Goal: Contribute content: Contribute content

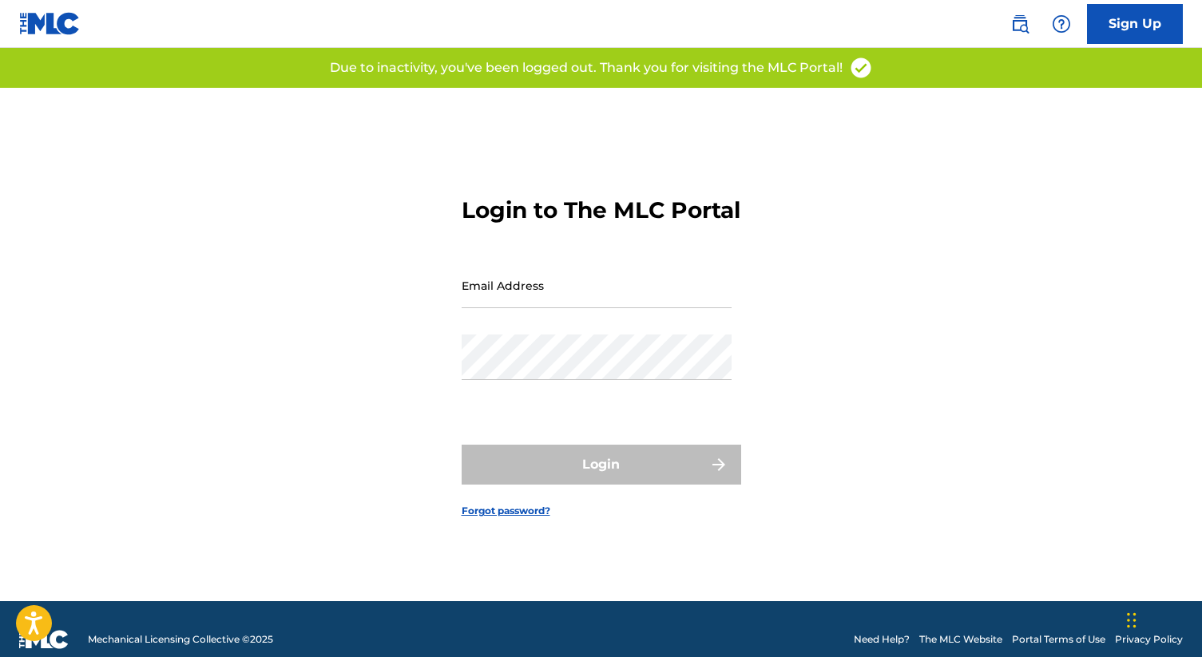
click at [604, 300] on input "Email Address" at bounding box center [597, 286] width 270 height 46
type input "[EMAIL_ADDRESS][DOMAIN_NAME]"
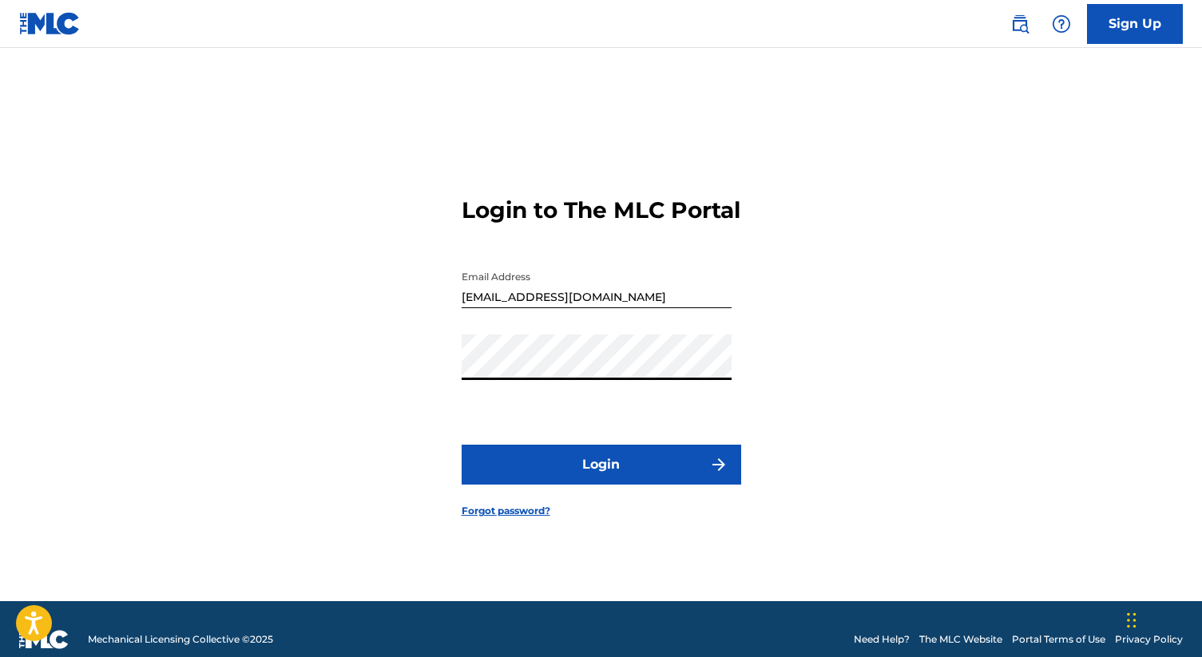
click at [560, 474] on button "Login" at bounding box center [601, 465] width 279 height 40
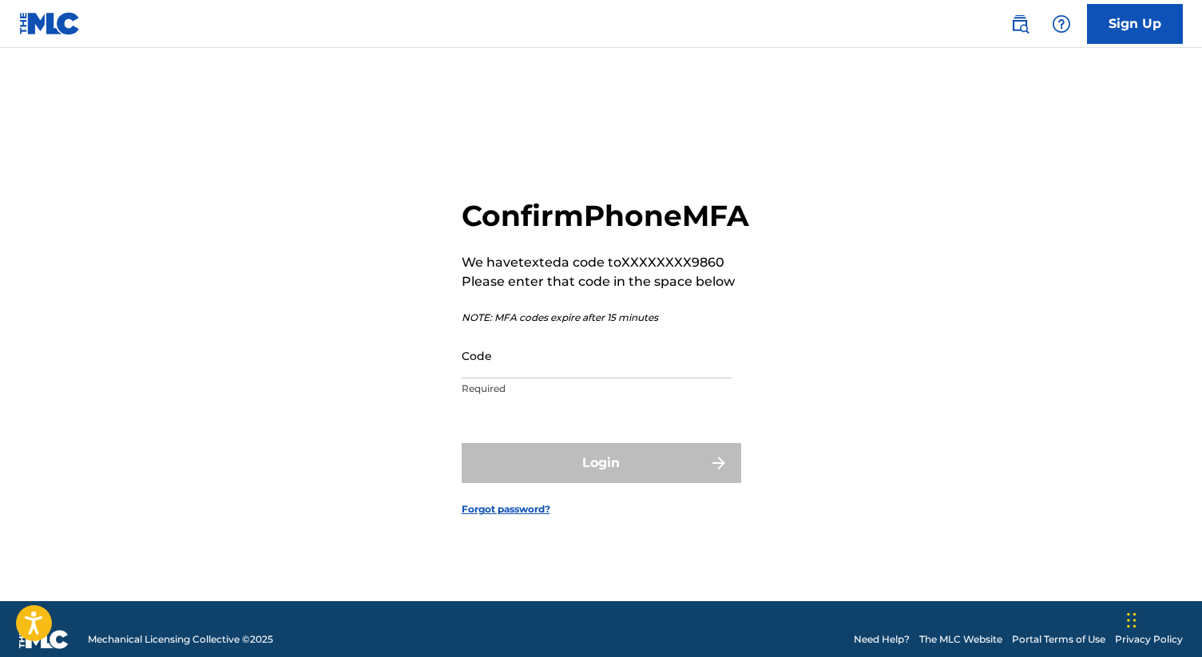
click at [566, 378] on input "Code" at bounding box center [597, 356] width 270 height 46
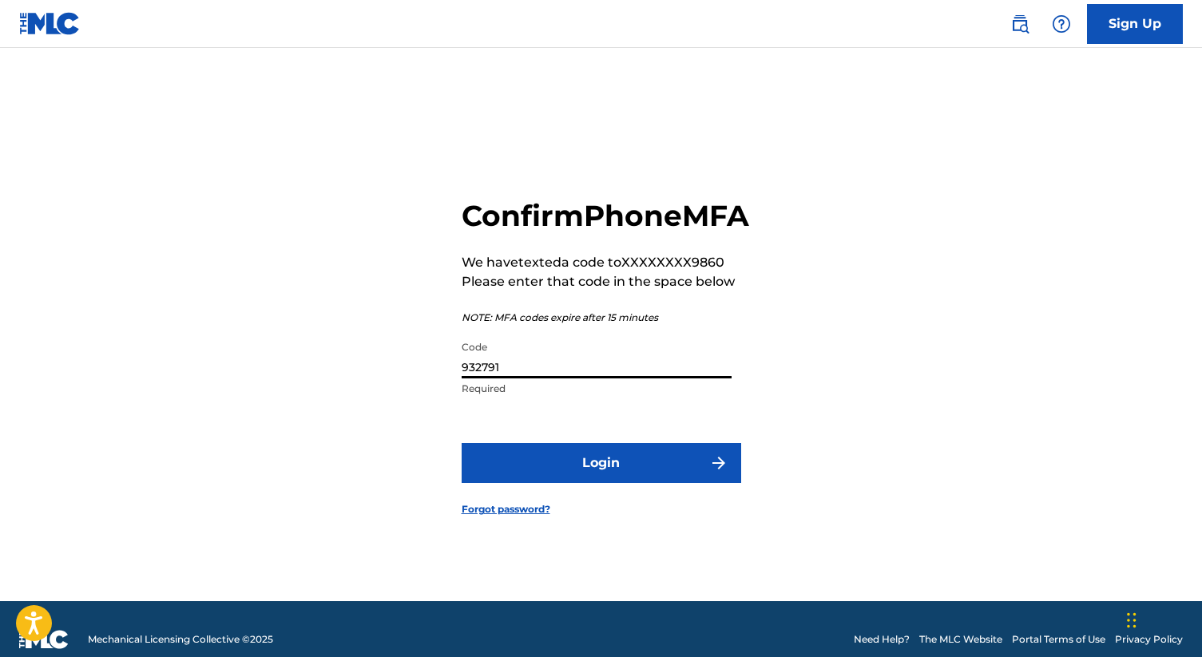
type input "932791"
click at [536, 477] on button "Login" at bounding box center [601, 463] width 279 height 40
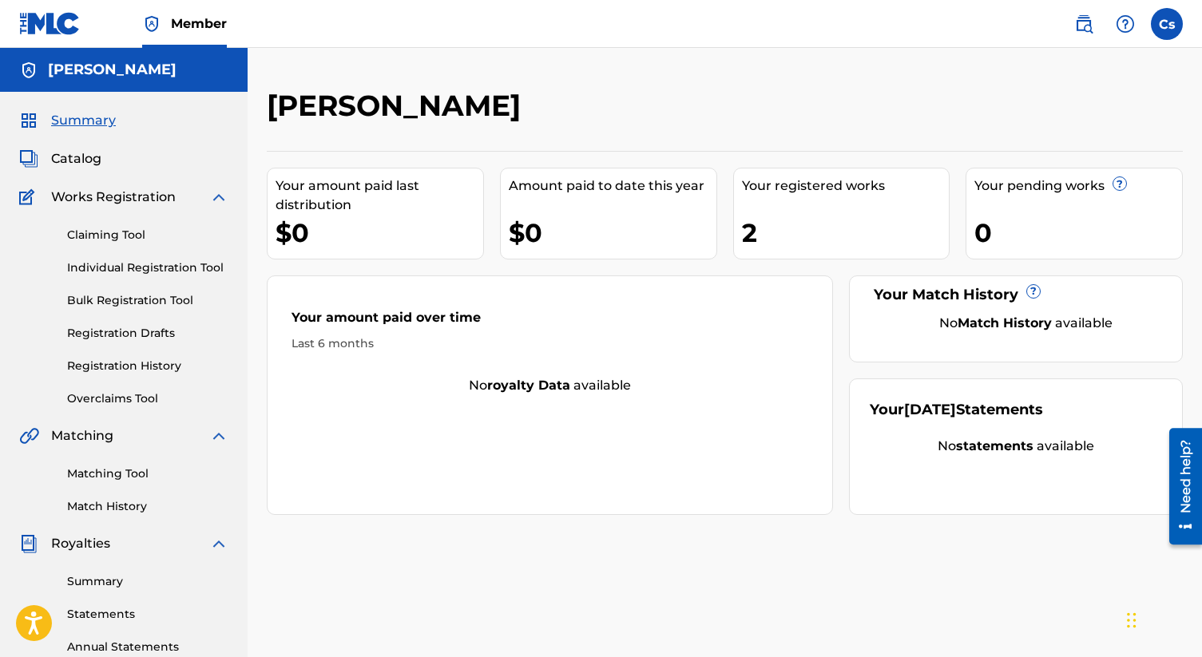
click at [83, 156] on span "Catalog" at bounding box center [76, 158] width 50 height 19
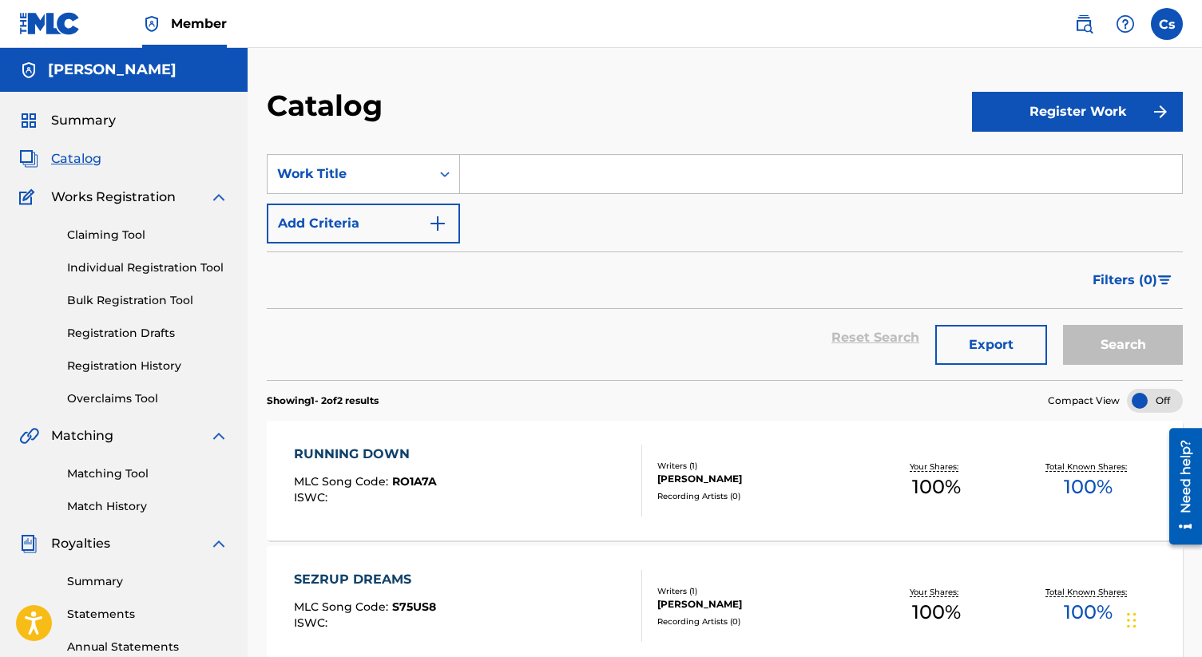
click at [1044, 108] on button "Register Work" at bounding box center [1077, 112] width 211 height 40
click at [1046, 154] on link "Individual" at bounding box center [1077, 164] width 211 height 38
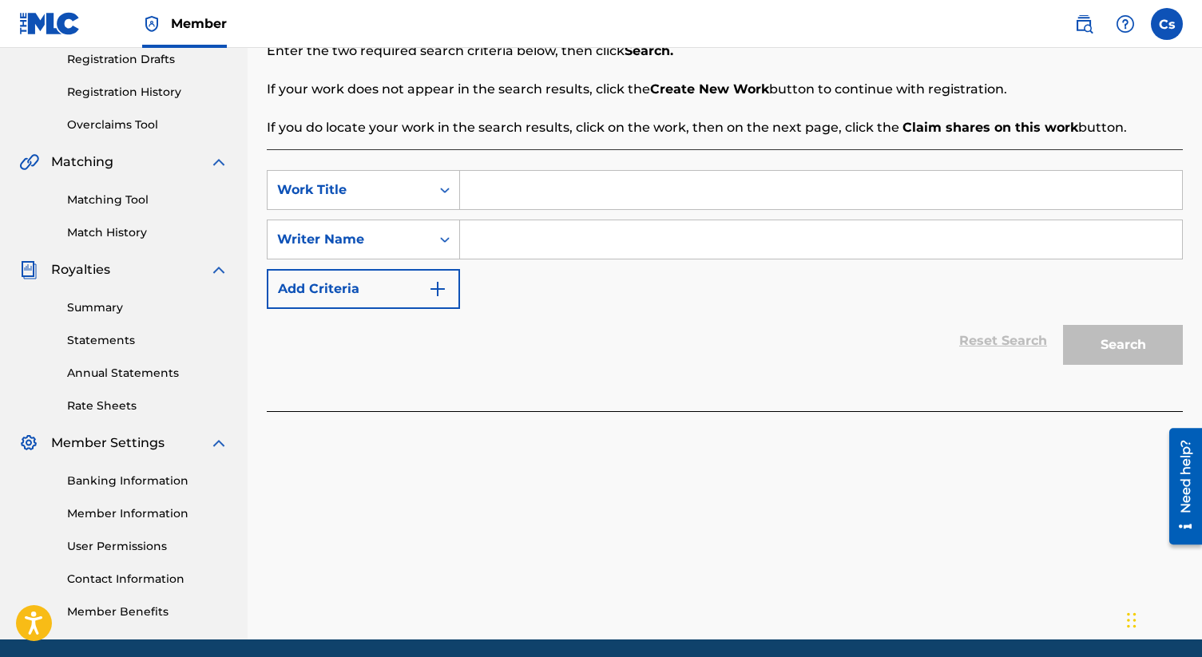
scroll to position [9, 0]
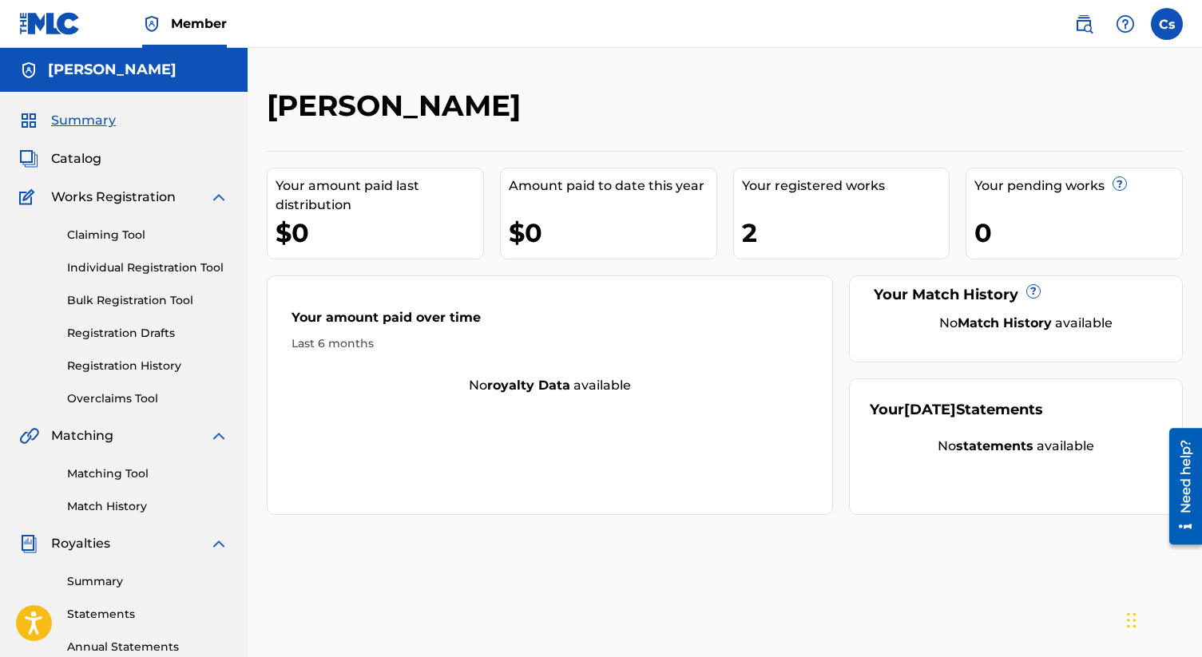
click at [151, 264] on link "Individual Registration Tool" at bounding box center [147, 267] width 161 height 17
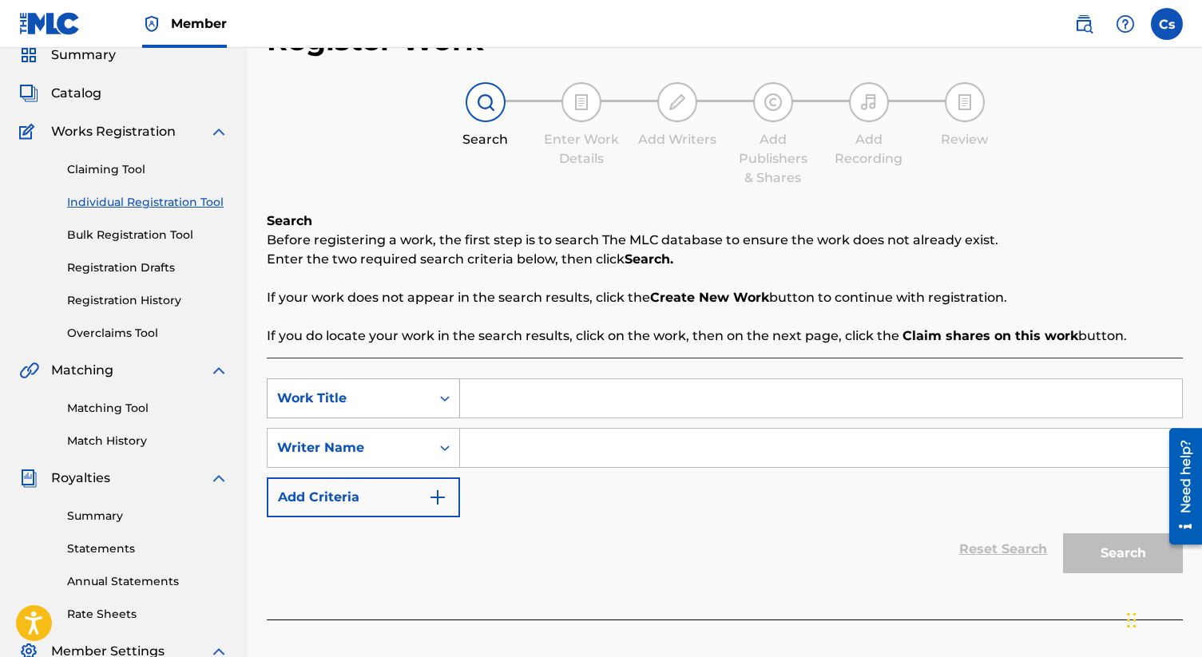
click at [449, 418] on div "Work Title" at bounding box center [363, 398] width 193 height 40
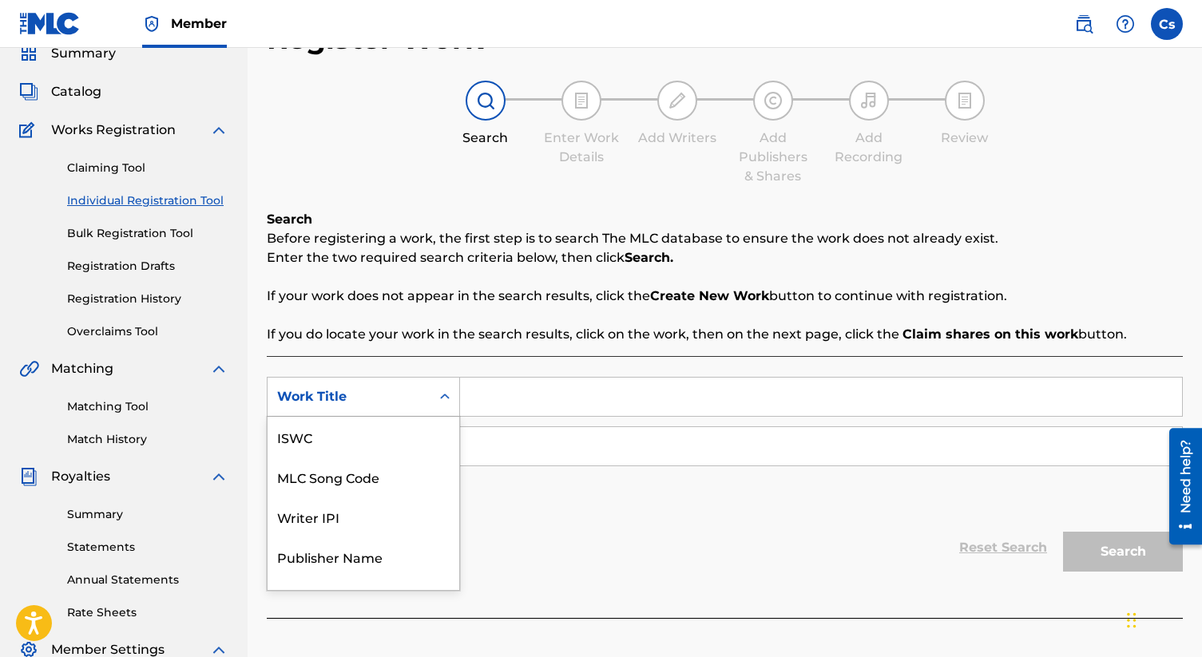
scroll to position [40, 0]
click at [404, 508] on div "Publisher Name" at bounding box center [363, 517] width 192 height 40
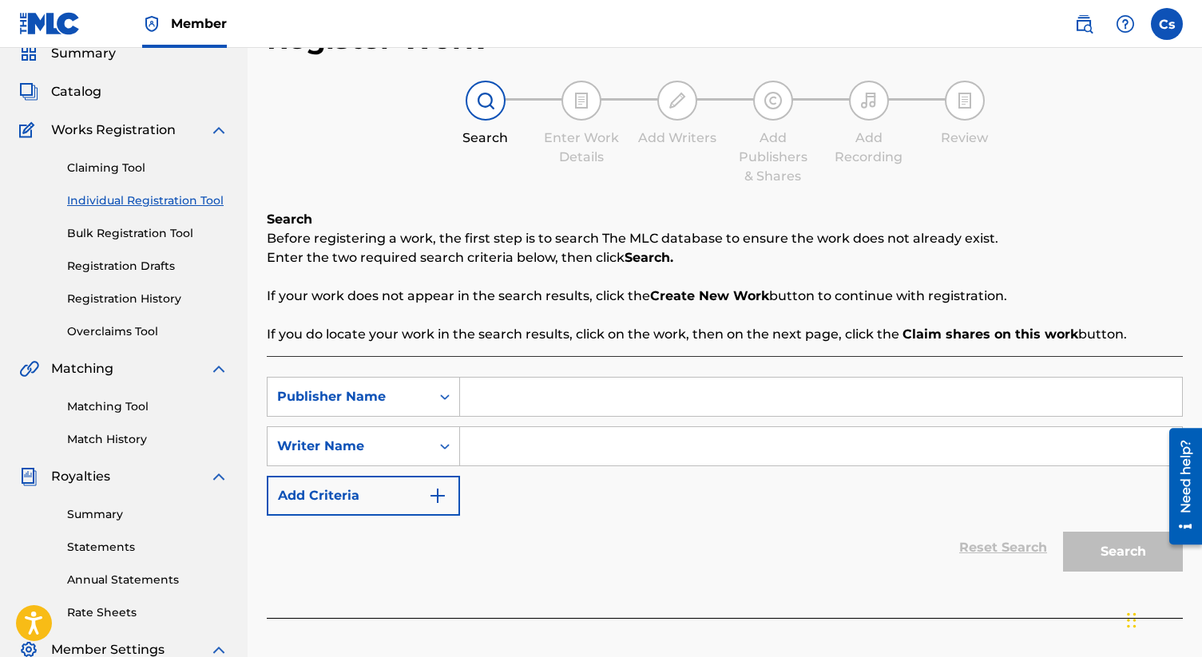
click at [498, 406] on input "Search Form" at bounding box center [821, 397] width 722 height 38
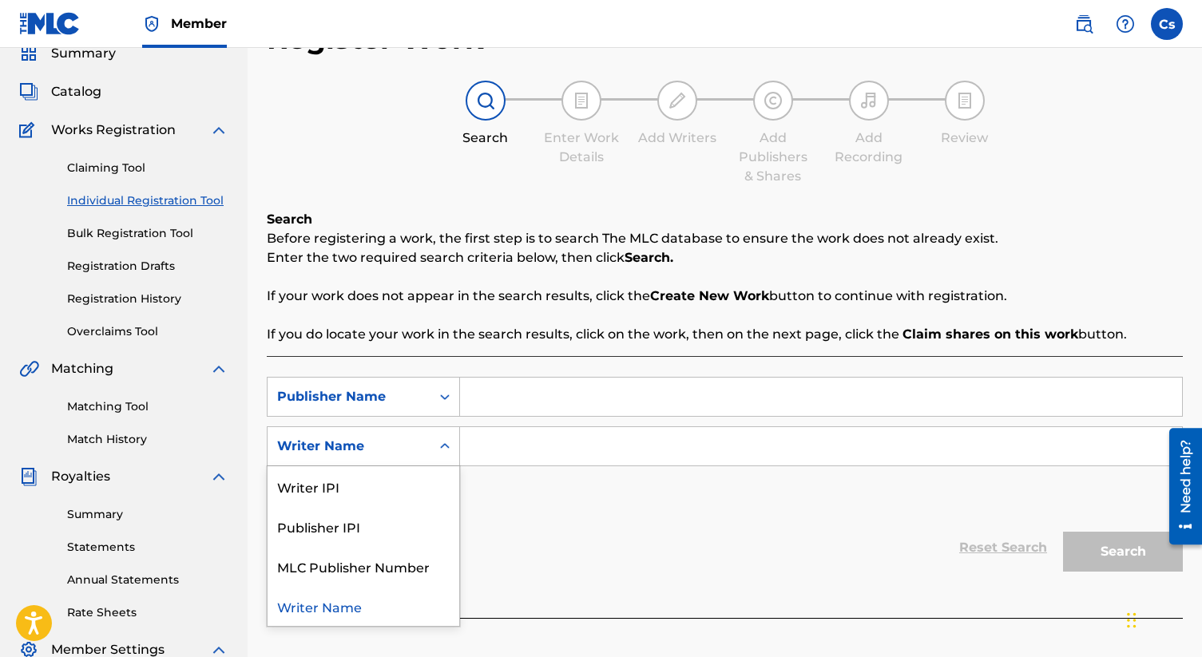
click at [450, 446] on icon "Search Form" at bounding box center [445, 446] width 16 height 16
click at [398, 498] on div "Writer IPI" at bounding box center [363, 486] width 192 height 40
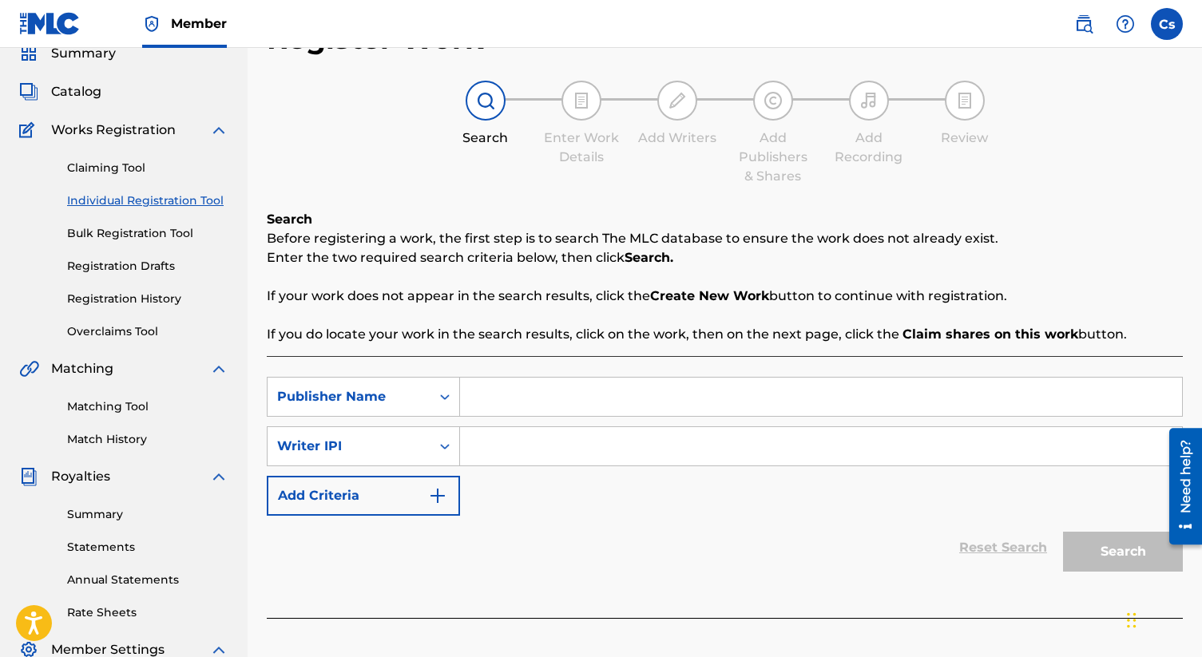
click at [535, 396] on input "Search Form" at bounding box center [821, 397] width 722 height 38
type input "c"
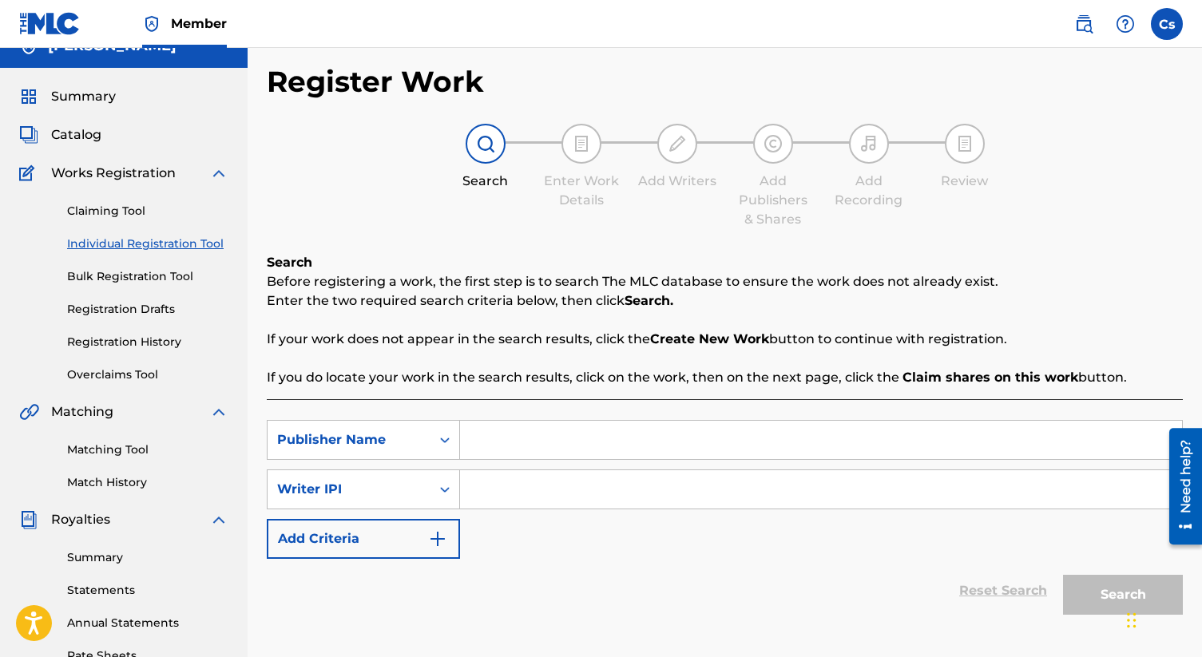
scroll to position [0, 0]
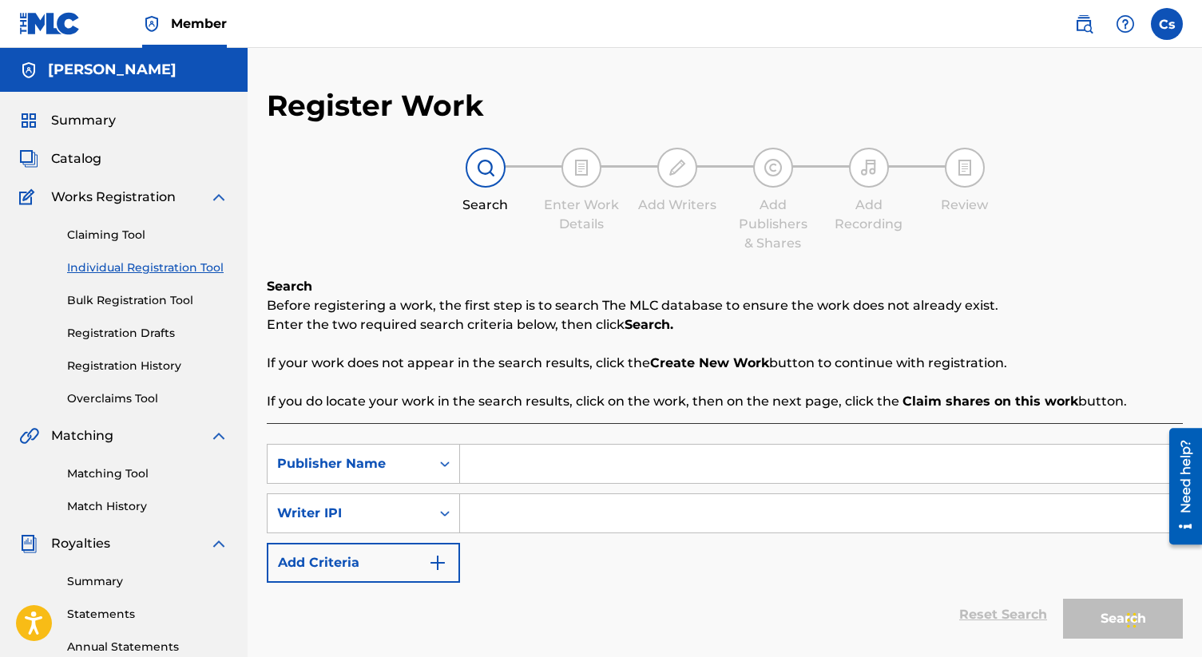
click at [1161, 25] on label at bounding box center [1167, 24] width 32 height 32
click at [1167, 24] on input "Cs [PERSON_NAME] [EMAIL_ADDRESS][DOMAIN_NAME] Notification Preferences Profile …" at bounding box center [1167, 24] width 0 height 0
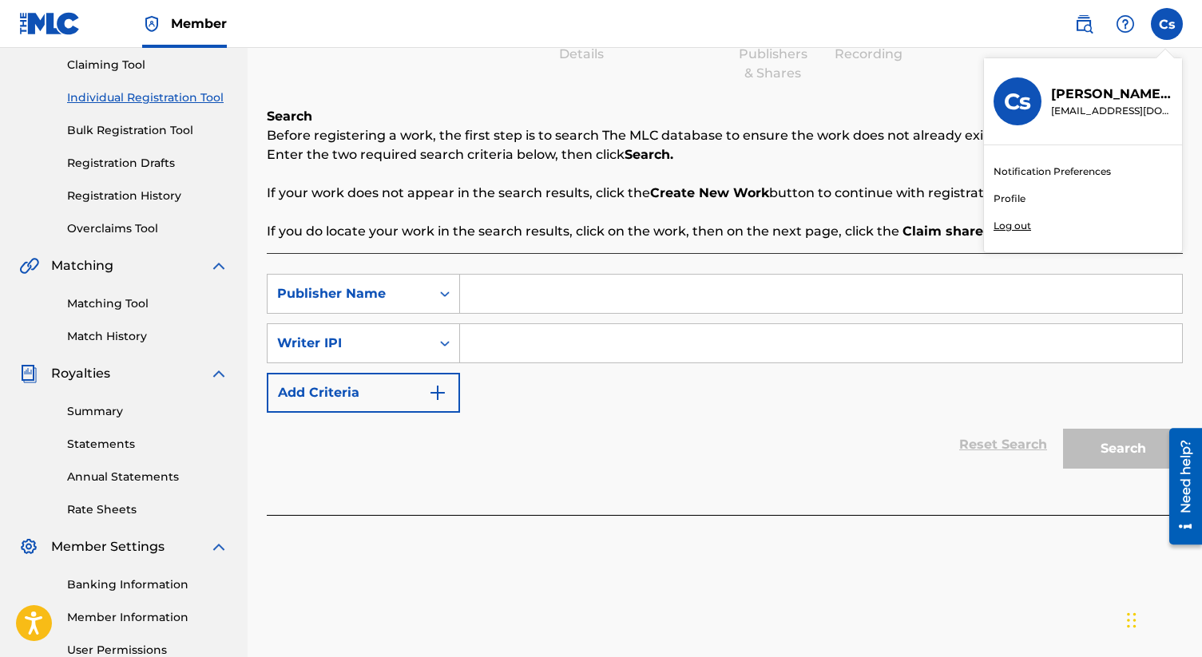
scroll to position [98, 0]
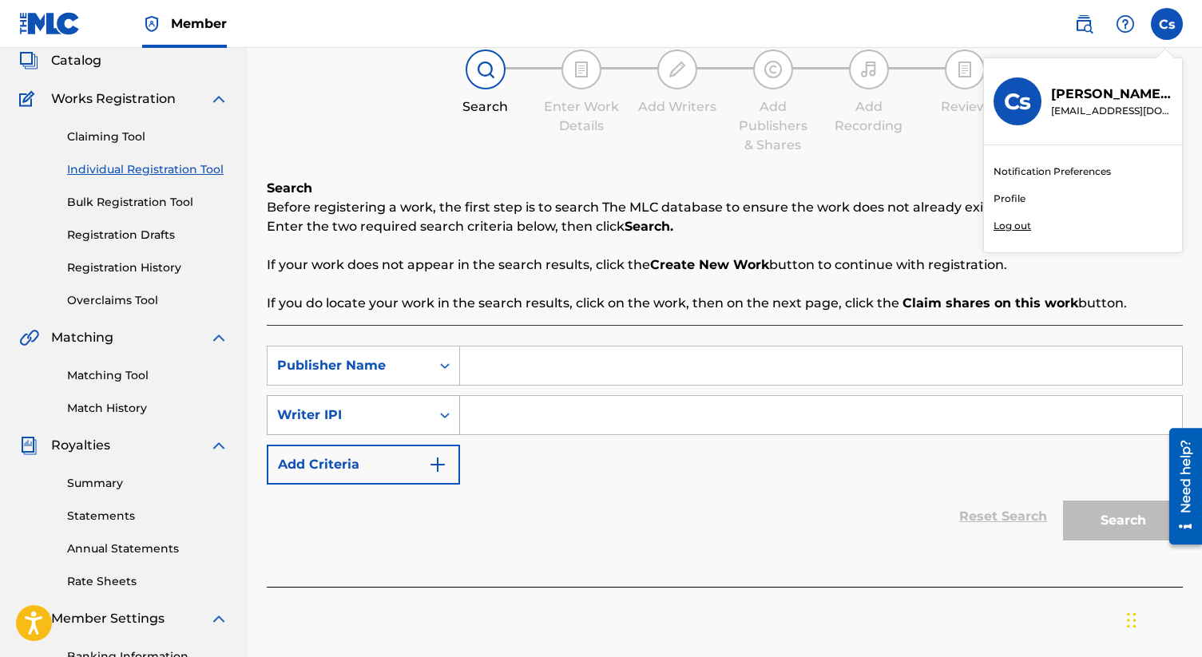
click at [448, 414] on icon "Search Form" at bounding box center [445, 415] width 16 height 16
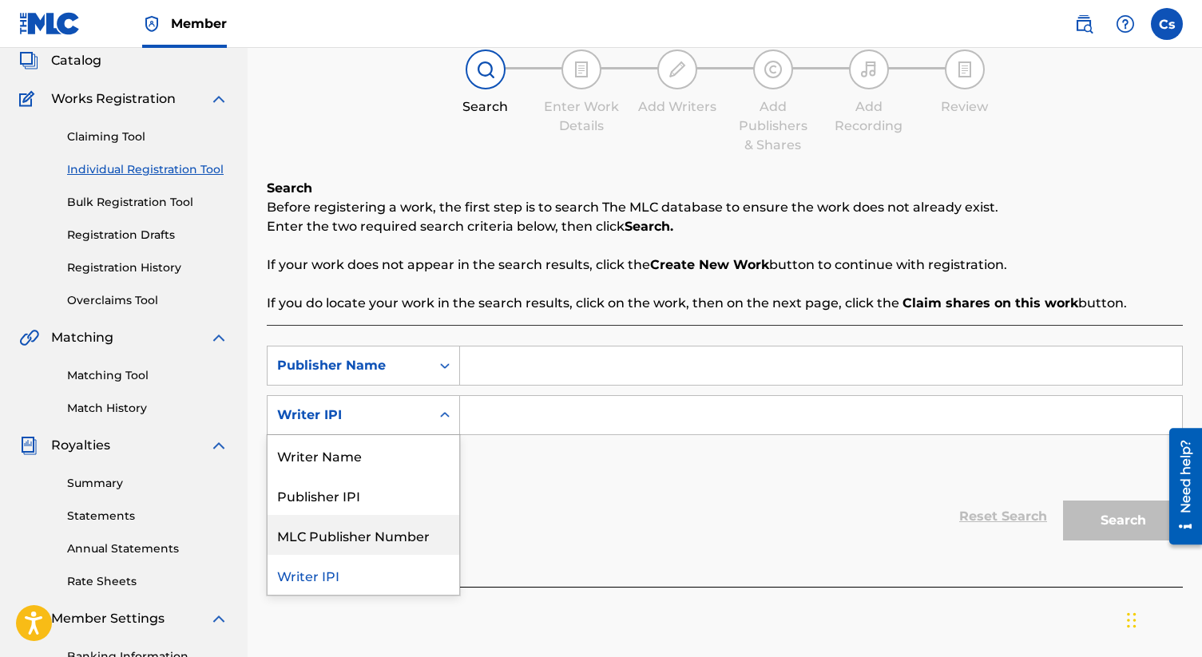
click at [381, 539] on div "MLC Publisher Number" at bounding box center [363, 535] width 192 height 40
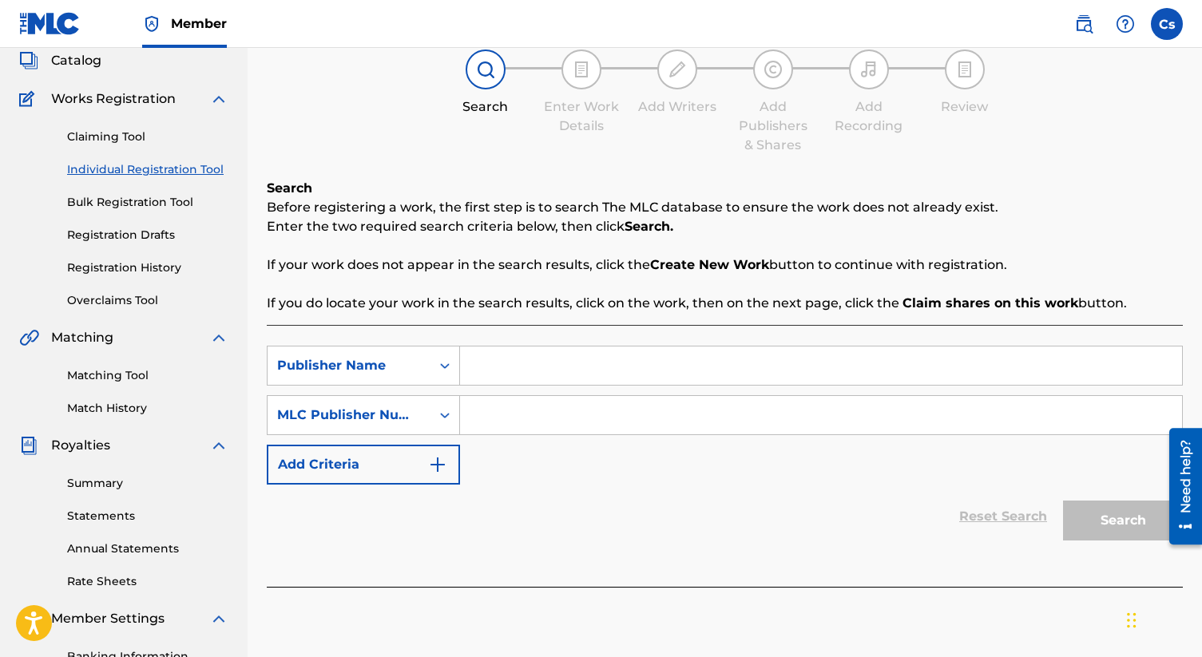
click at [486, 418] on input "Search Form" at bounding box center [821, 415] width 722 height 38
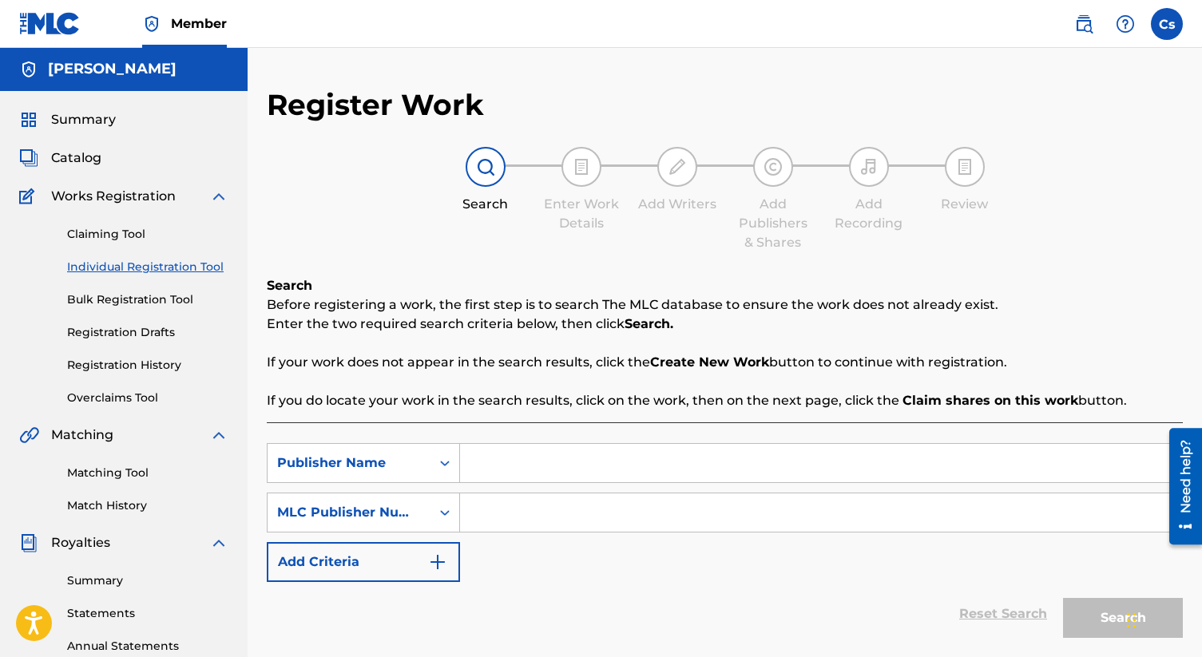
scroll to position [0, 0]
click at [84, 160] on span "Catalog" at bounding box center [76, 158] width 50 height 19
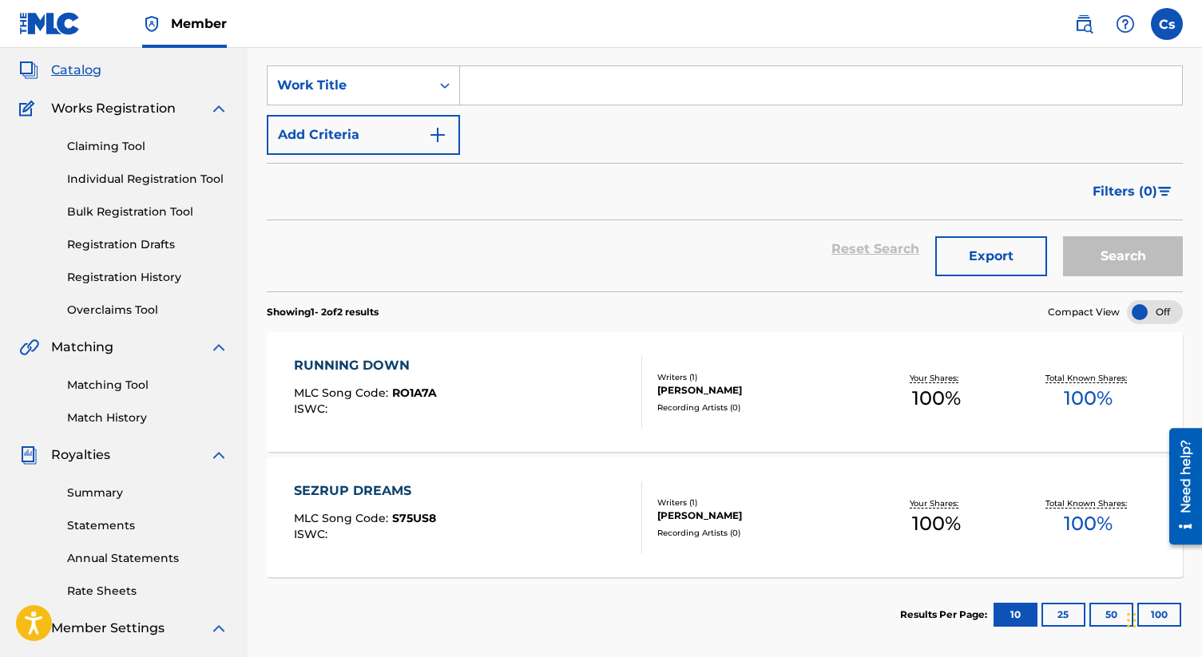
scroll to position [111, 0]
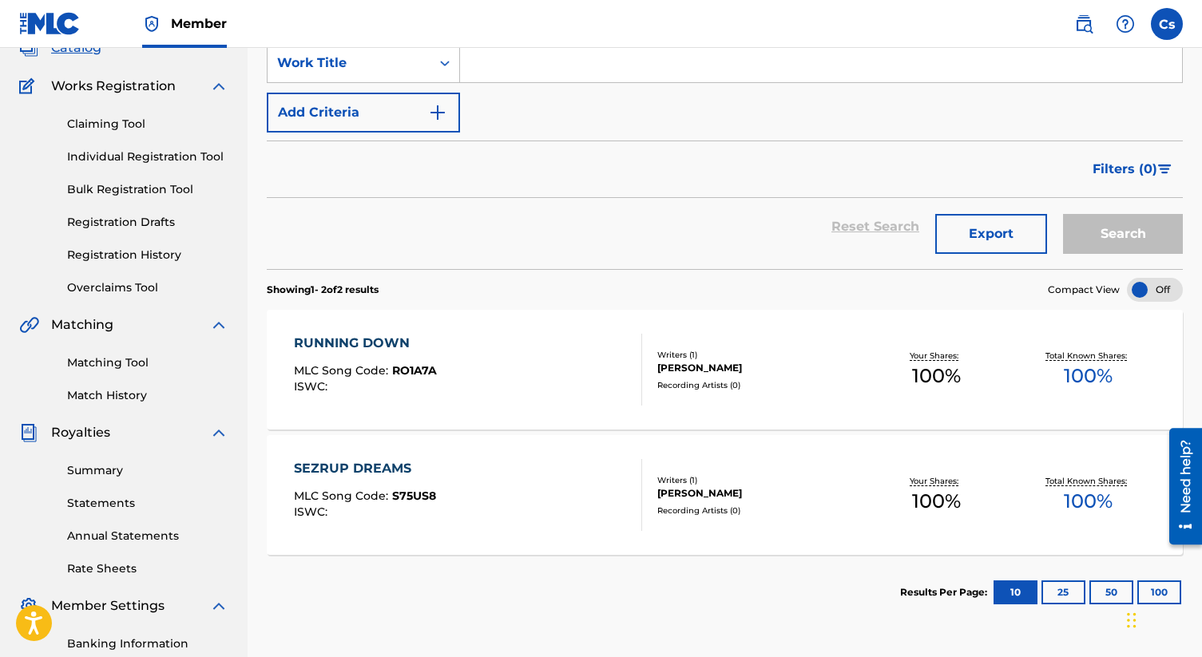
click at [681, 371] on div "[PERSON_NAME]" at bounding box center [758, 368] width 202 height 14
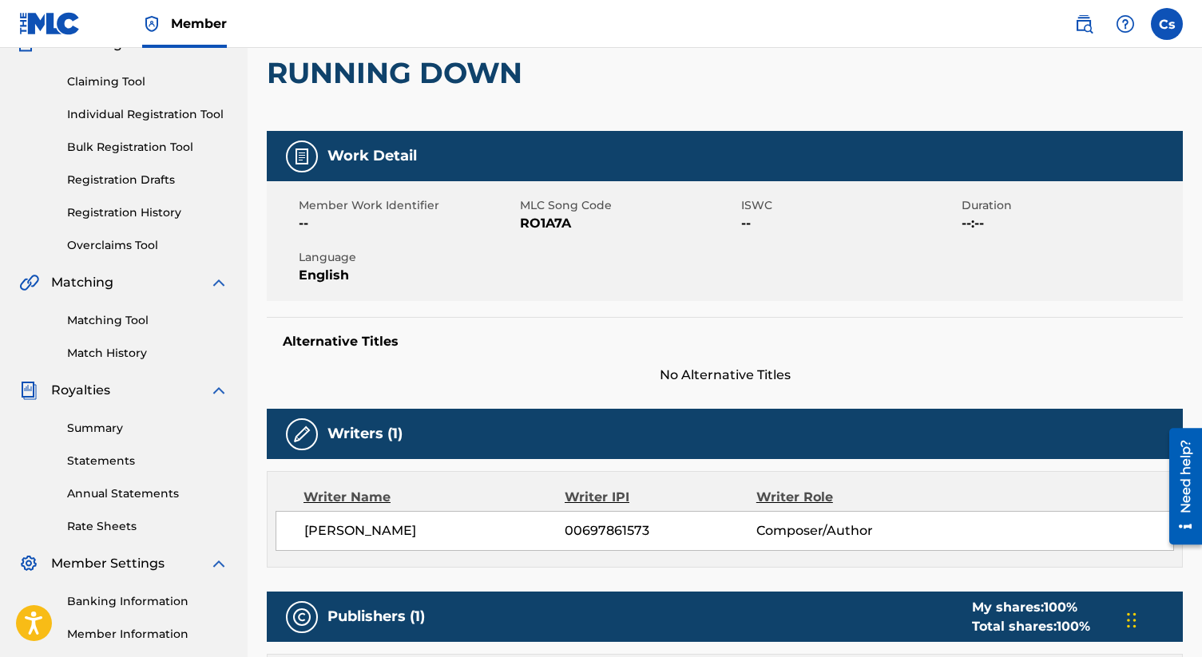
scroll to position [161, 0]
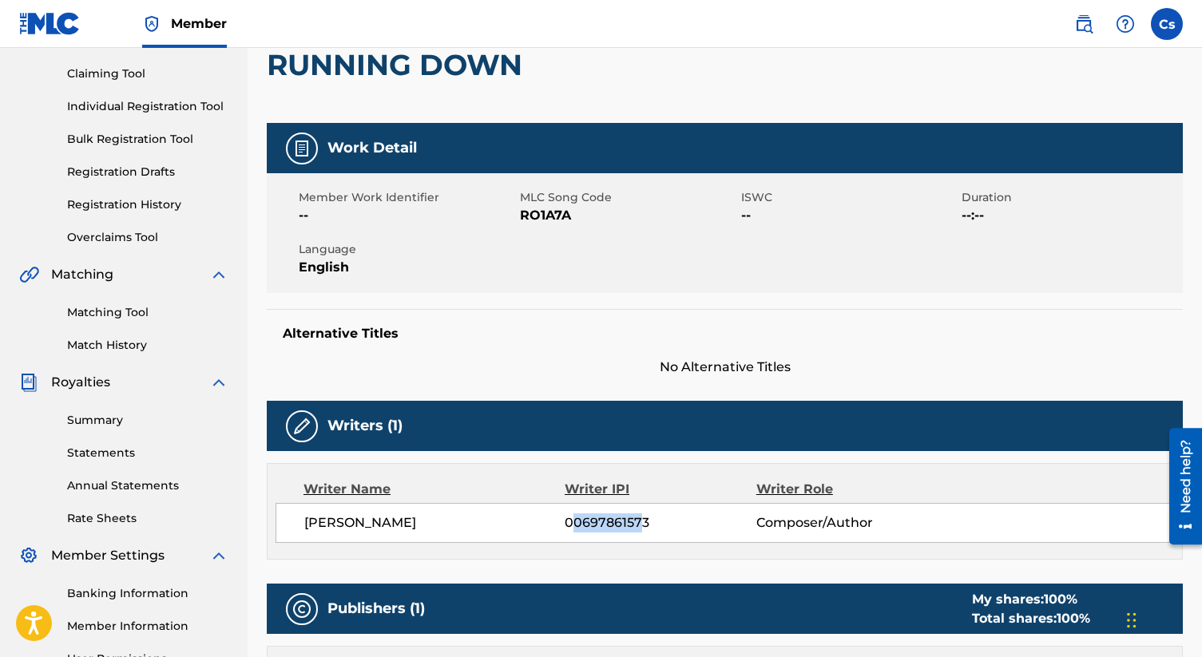
drag, startPoint x: 570, startPoint y: 526, endPoint x: 641, endPoint y: 526, distance: 71.1
click at [641, 526] on span "00697861573" at bounding box center [660, 522] width 191 height 19
drag, startPoint x: 552, startPoint y: 516, endPoint x: 686, endPoint y: 521, distance: 134.3
click at [686, 521] on div "[PERSON_NAME] 00697861573 Composer/Author" at bounding box center [738, 522] width 869 height 19
copy div "00697861573"
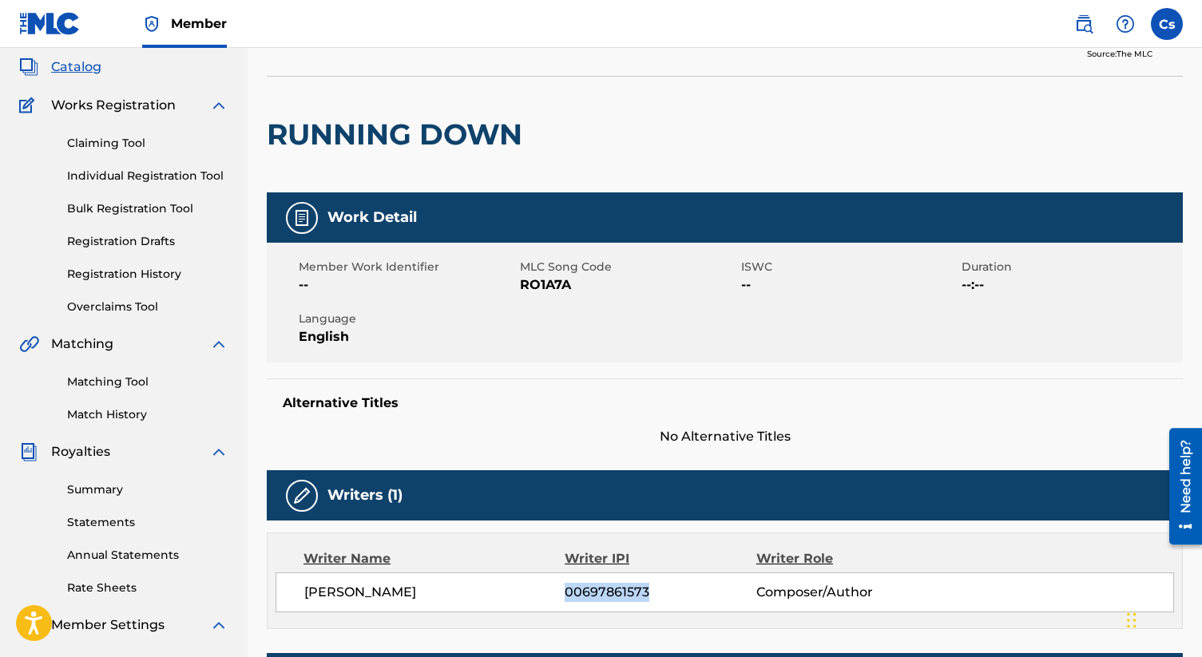
scroll to position [0, 0]
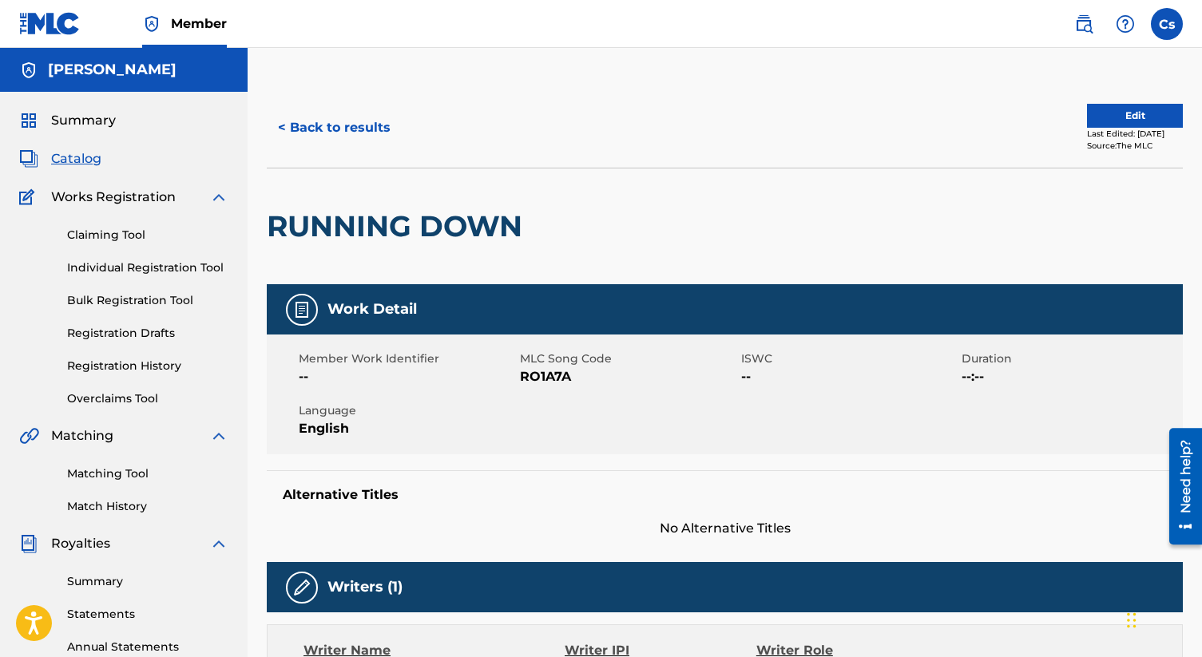
click at [113, 267] on link "Individual Registration Tool" at bounding box center [147, 267] width 161 height 17
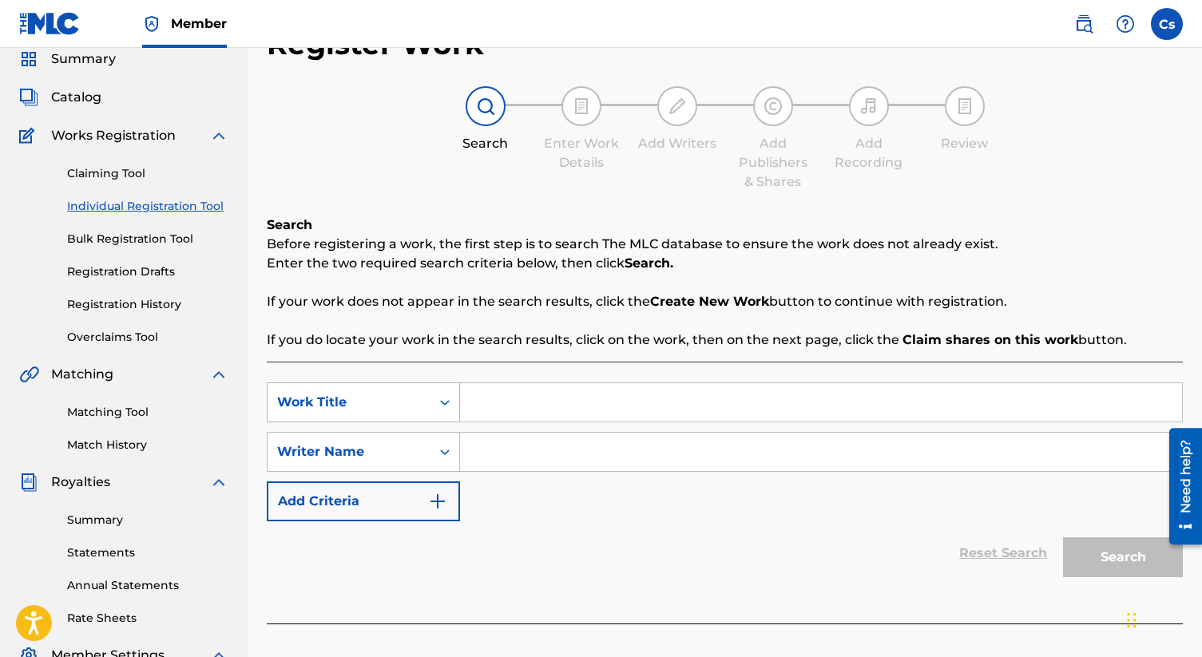
click at [450, 422] on div "Work Title" at bounding box center [363, 402] width 193 height 40
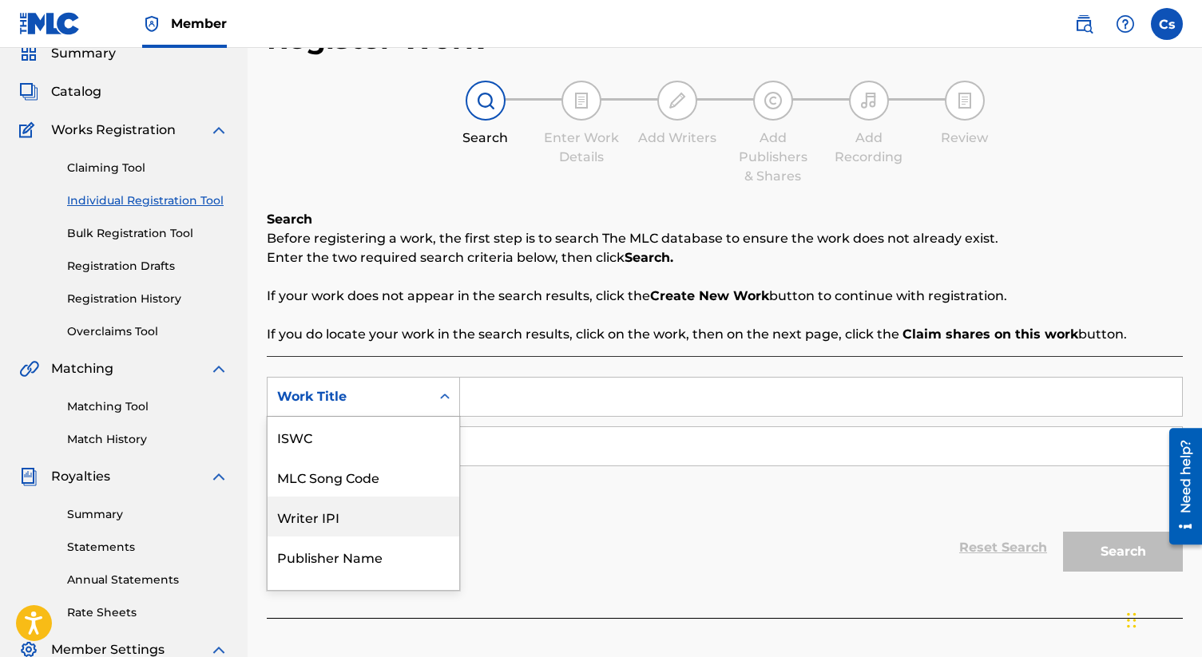
scroll to position [40, 0]
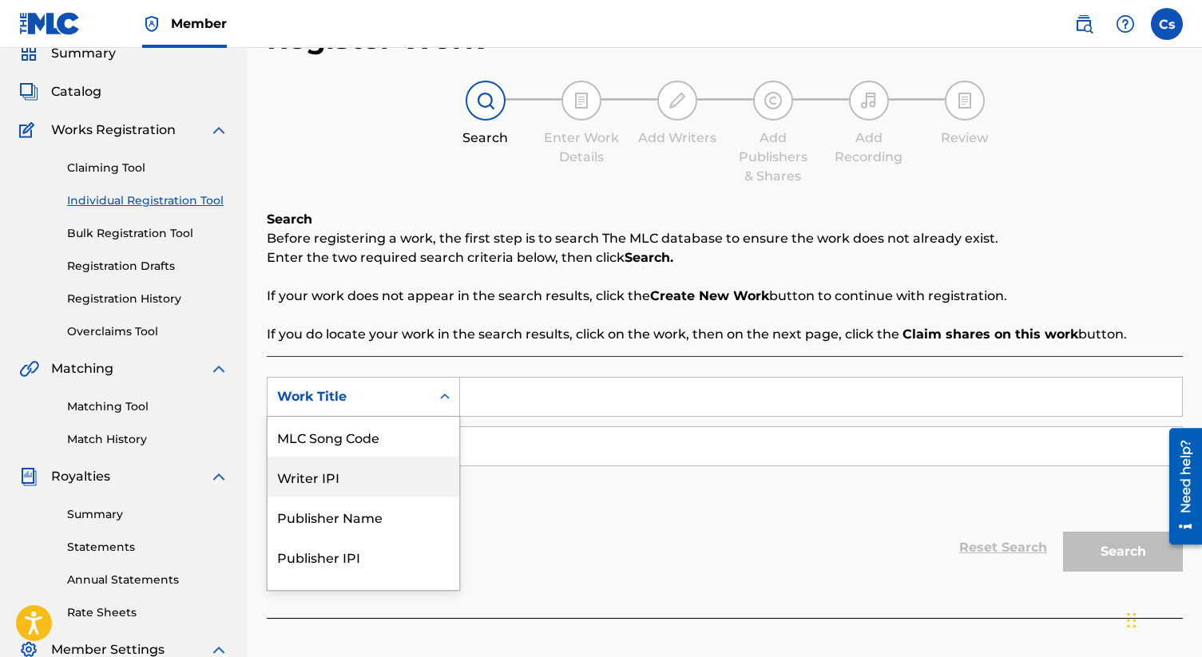
click at [422, 469] on div "Writer IPI" at bounding box center [363, 477] width 192 height 40
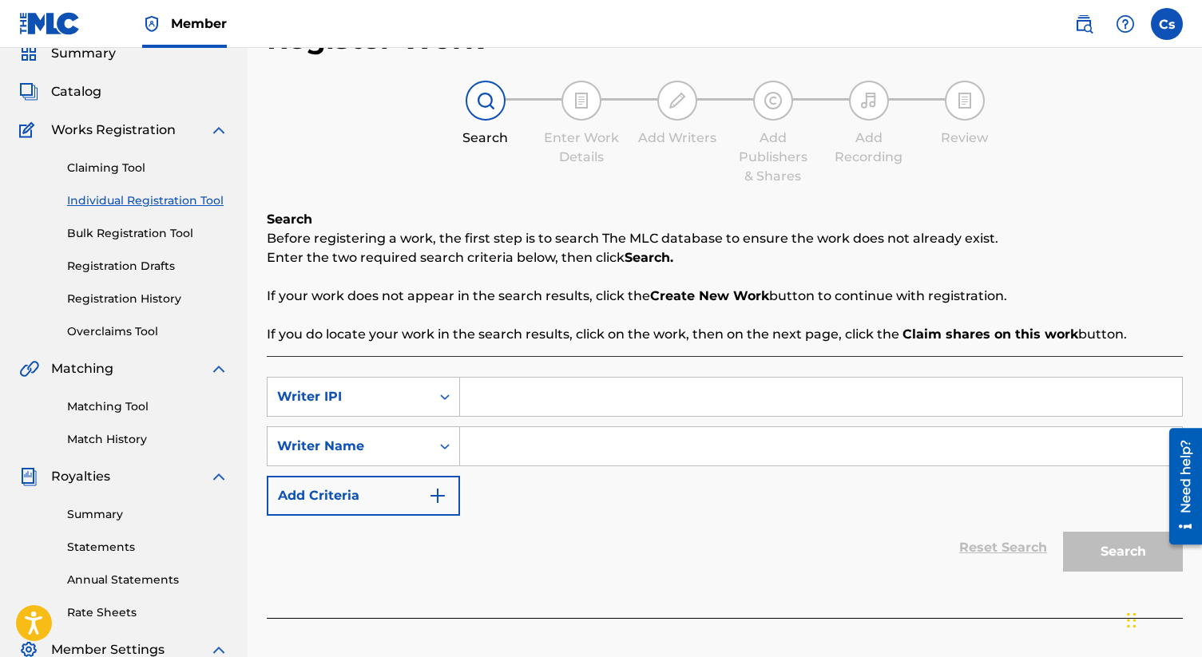
paste input "00697861573"
click at [491, 394] on input "00697861573" at bounding box center [821, 397] width 722 height 38
type input "697861573"
click at [502, 446] on input "Search Form" at bounding box center [821, 446] width 722 height 38
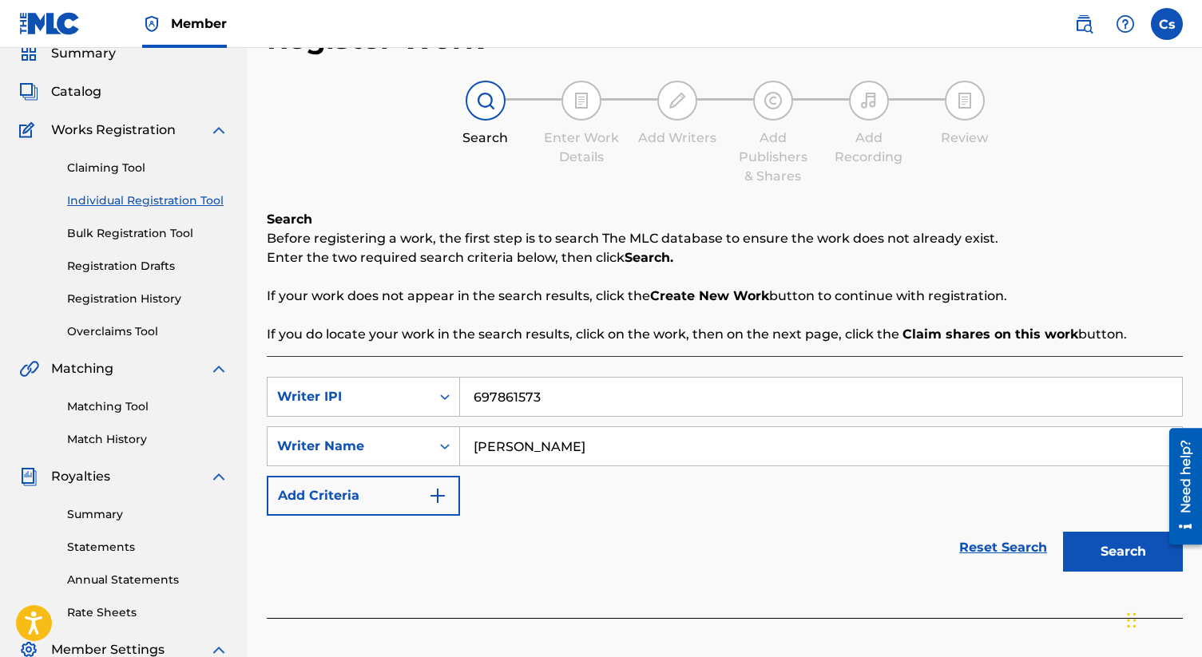
type input "[PERSON_NAME]"
click at [1127, 557] on button "Search" at bounding box center [1123, 552] width 120 height 40
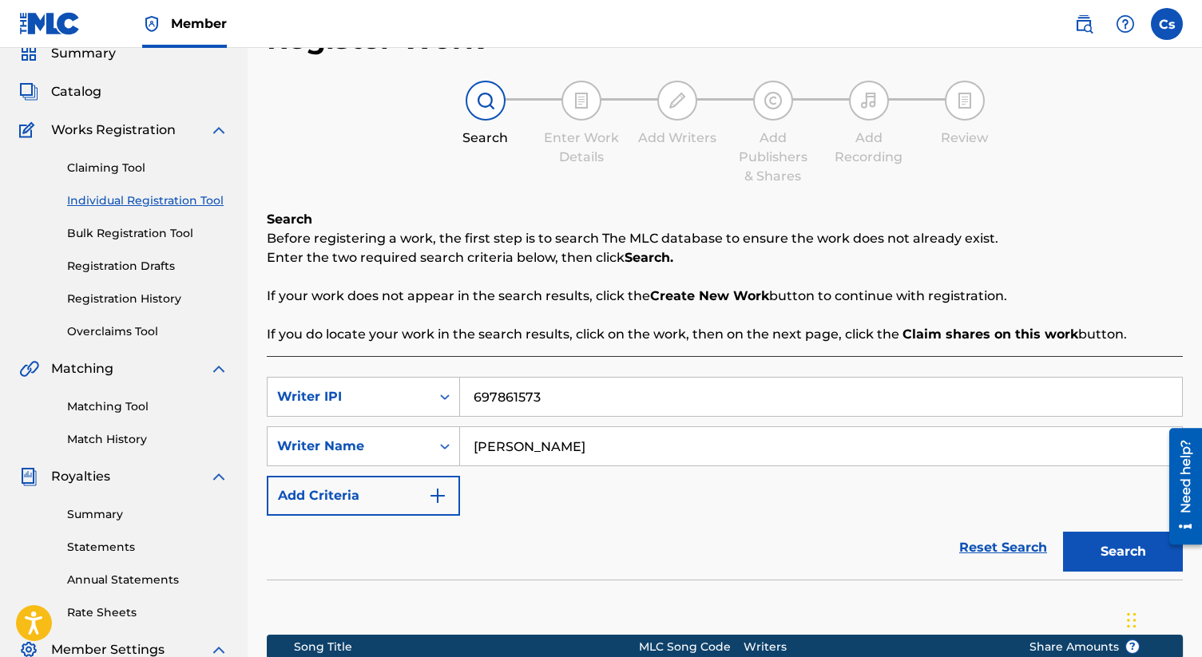
scroll to position [333, 0]
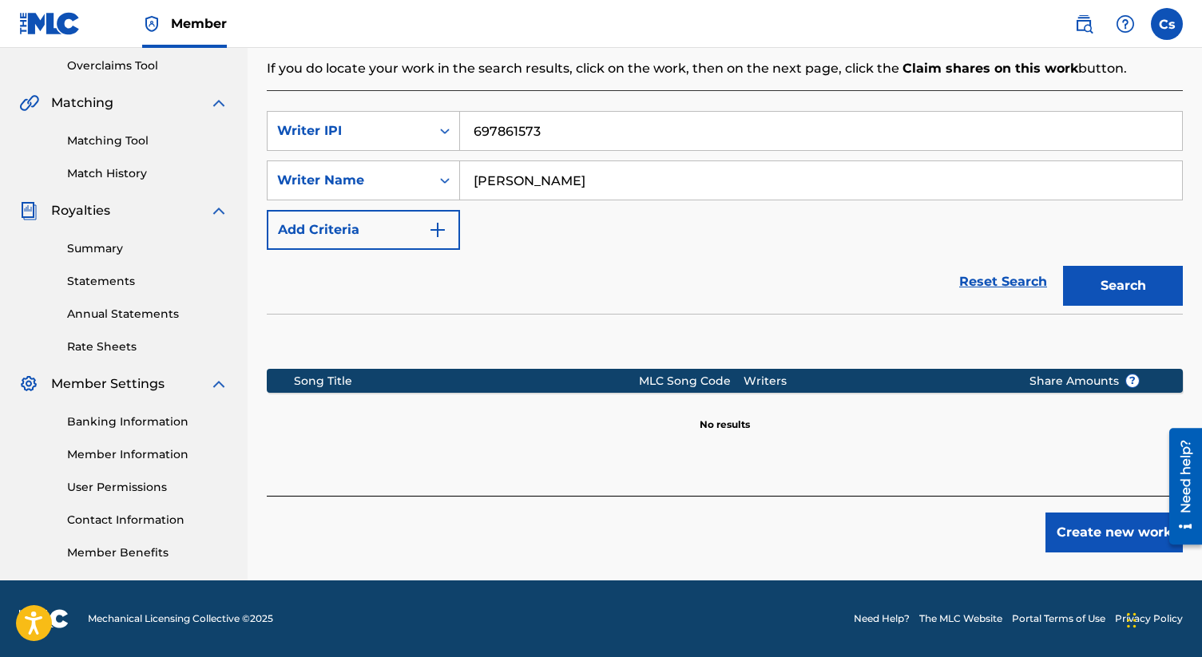
click at [439, 234] on img "Search Form" at bounding box center [437, 229] width 19 height 19
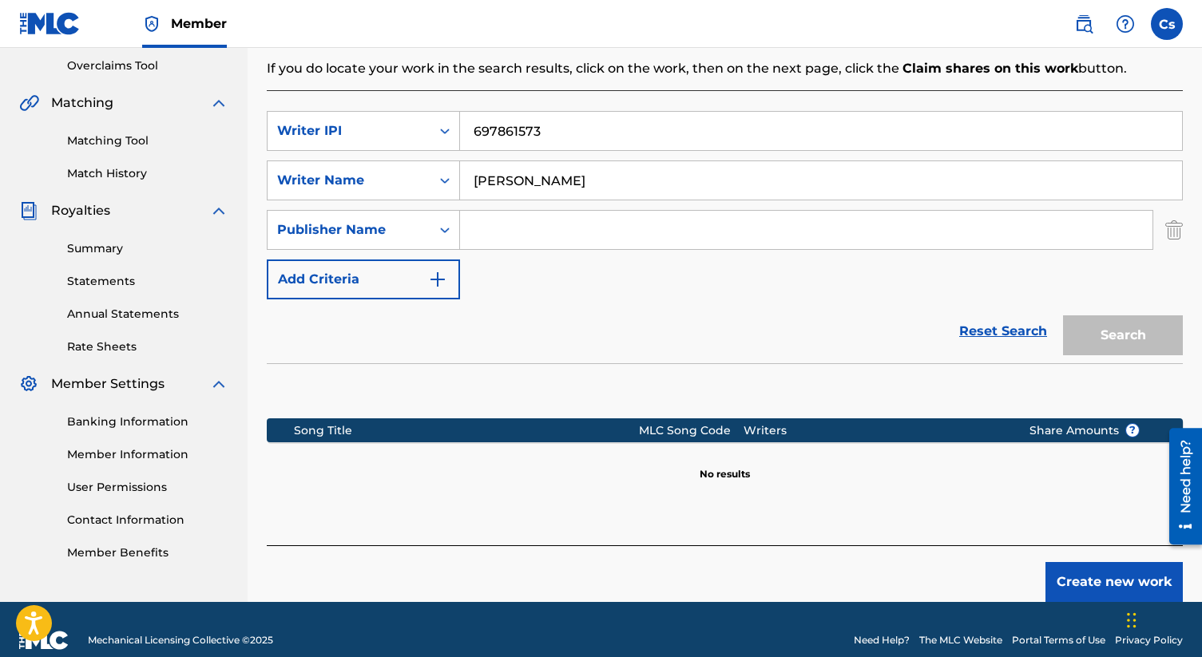
click at [489, 229] on input "Search Form" at bounding box center [806, 230] width 692 height 38
type input "[PERSON_NAME]"
click at [1092, 332] on button "Search" at bounding box center [1123, 335] width 120 height 40
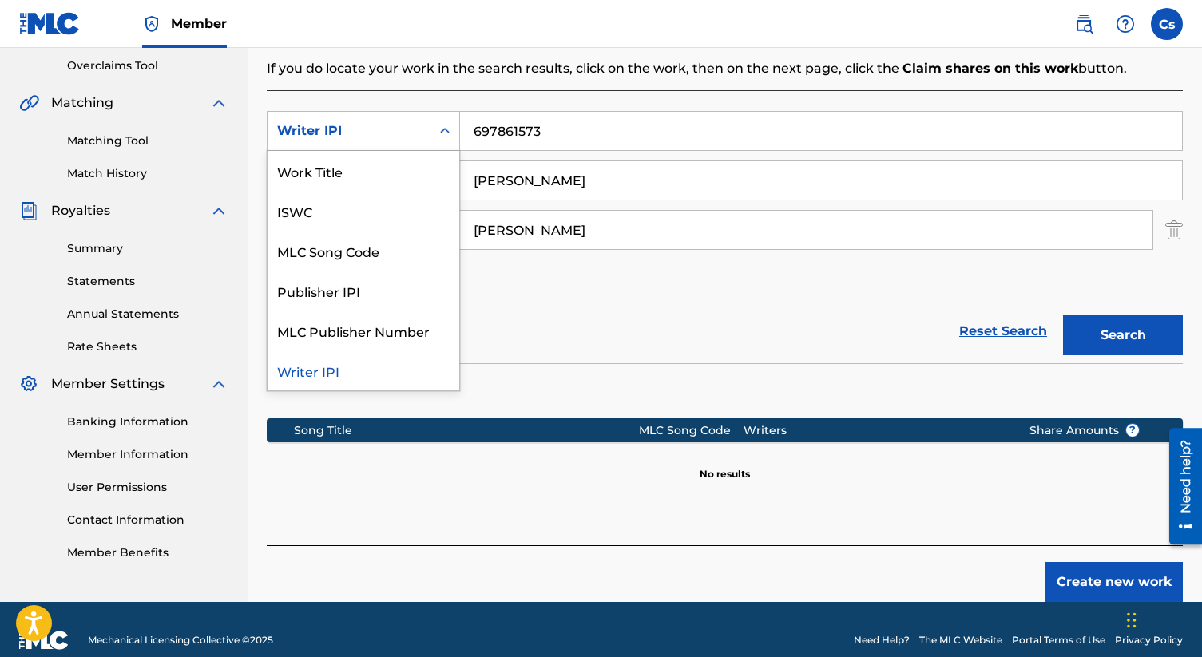
click at [449, 128] on icon "Search Form" at bounding box center [445, 131] width 16 height 16
click at [347, 175] on div "Work Title" at bounding box center [363, 171] width 192 height 40
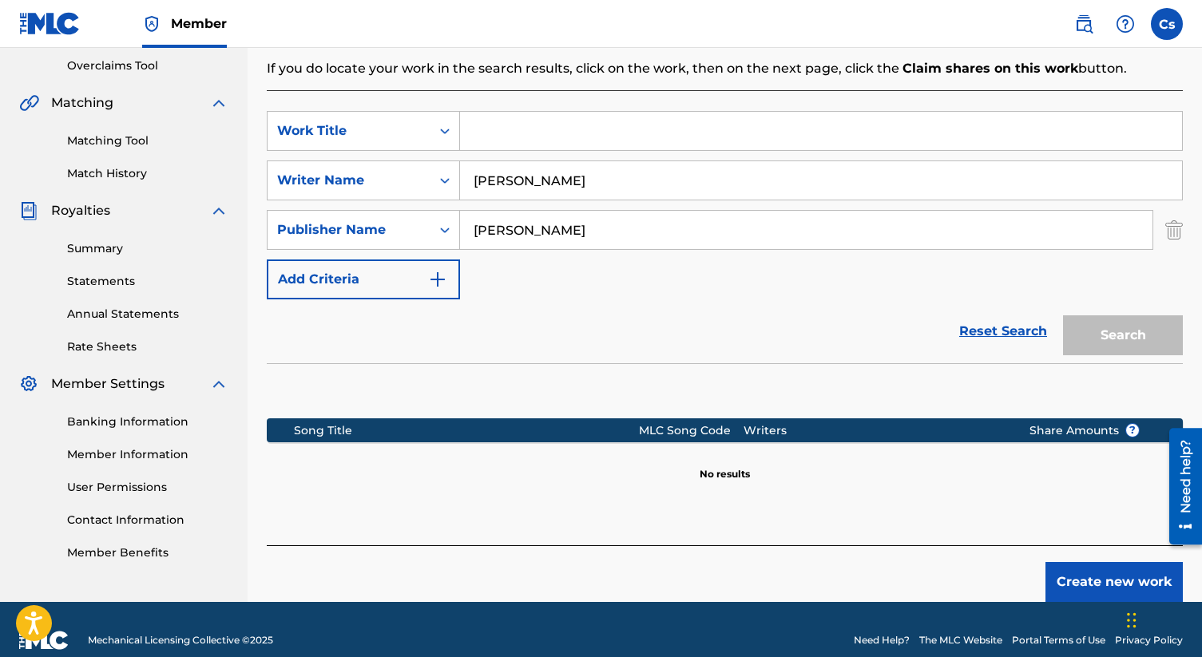
click at [522, 140] on input "Search Form" at bounding box center [821, 131] width 722 height 38
type input "[PERSON_NAME]"
click at [1101, 333] on button "Search" at bounding box center [1123, 335] width 120 height 40
click at [447, 283] on button "Add Criteria" at bounding box center [363, 279] width 193 height 40
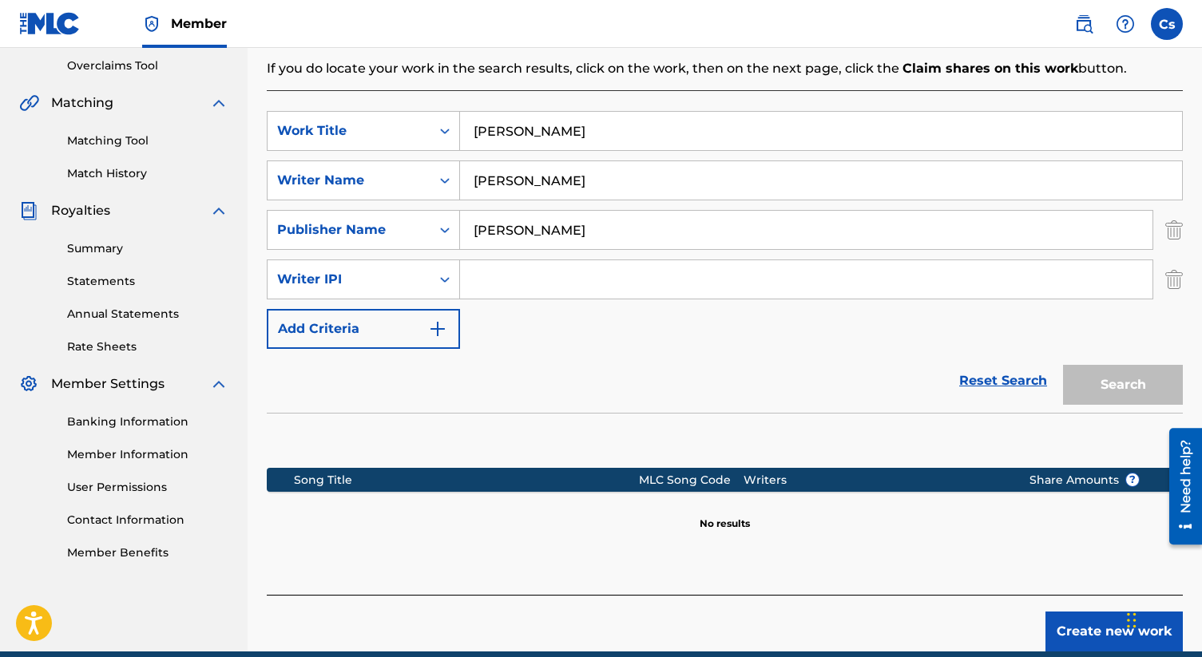
click at [491, 283] on input "Search Form" at bounding box center [806, 279] width 692 height 38
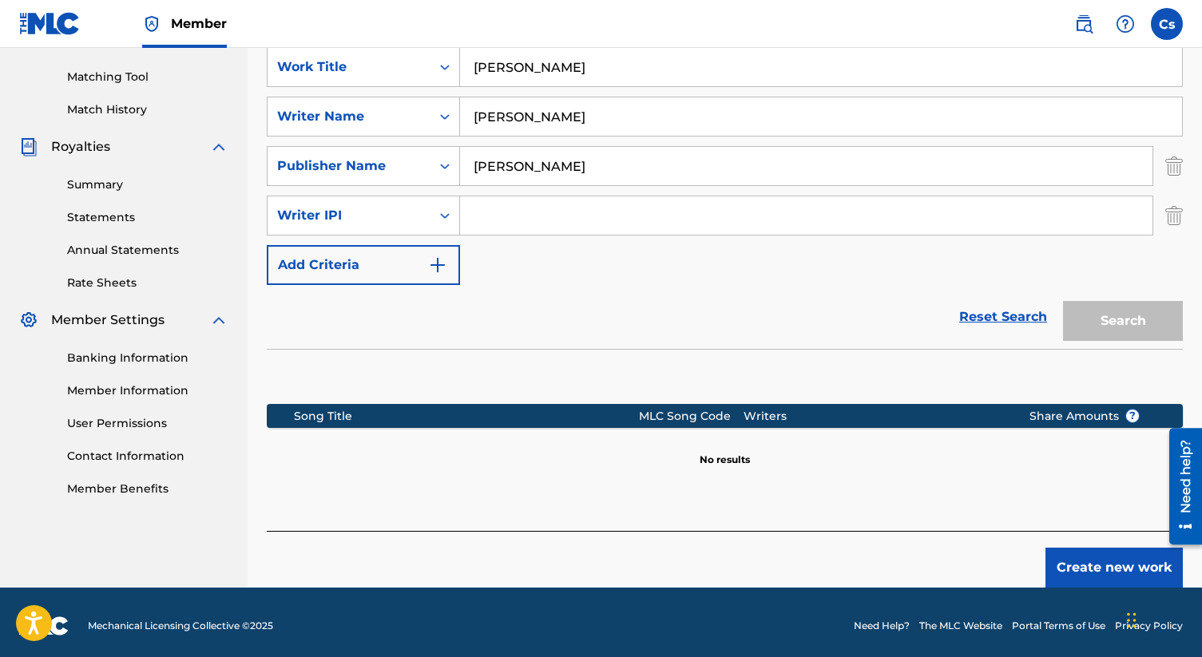
scroll to position [404, 0]
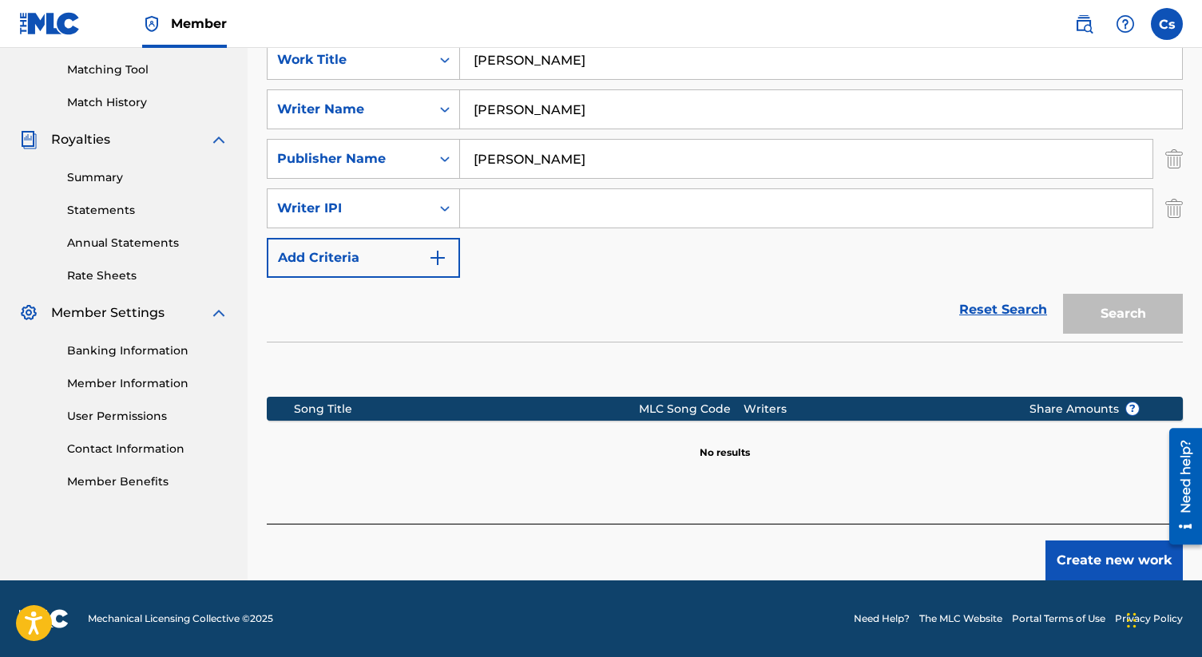
click at [1151, 569] on button "Create new work" at bounding box center [1113, 561] width 137 height 40
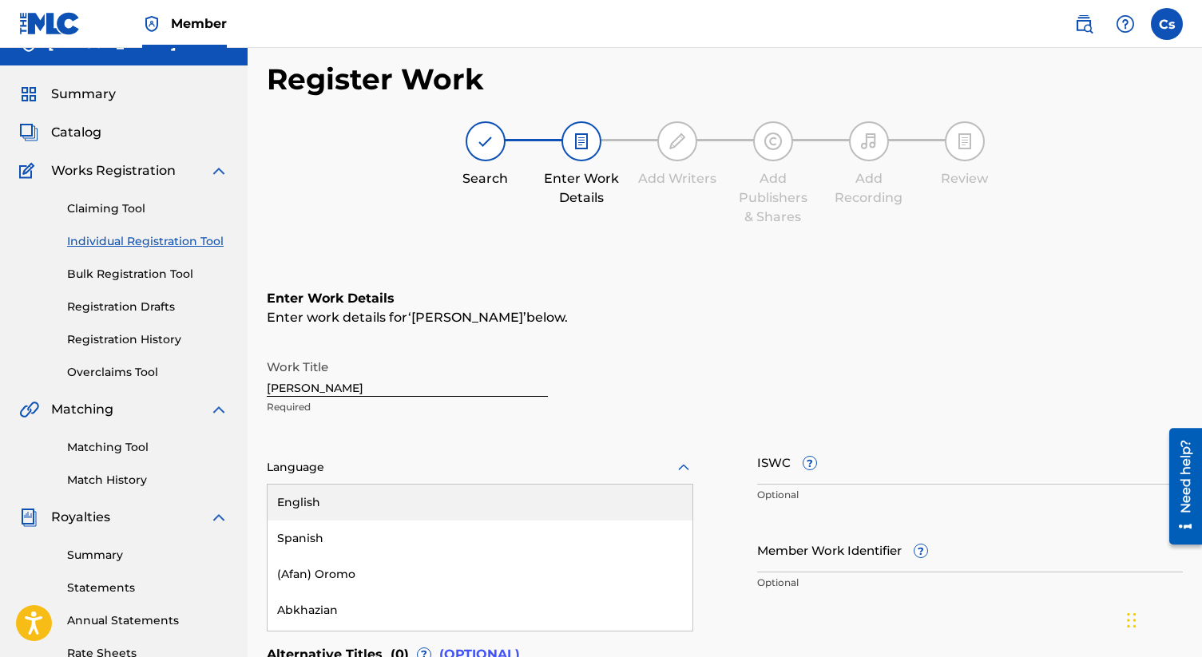
scroll to position [94, 0]
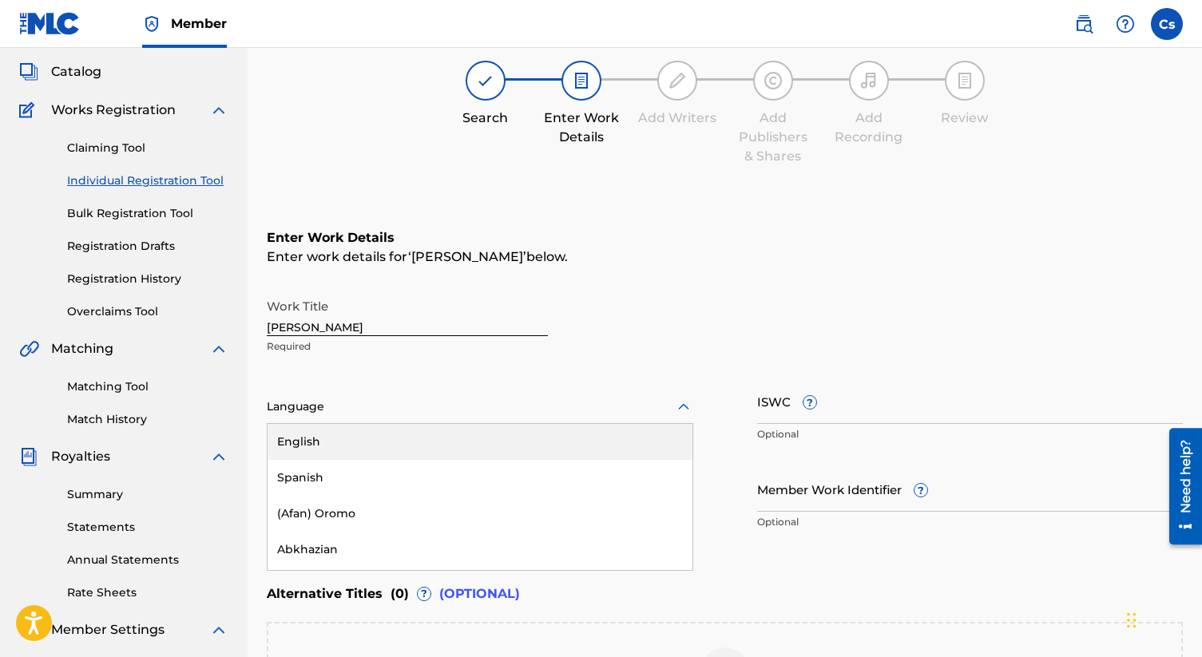
click at [680, 424] on div "English, 1 of 153. 153 results available. Use Up and Down to choose options, pr…" at bounding box center [480, 407] width 426 height 34
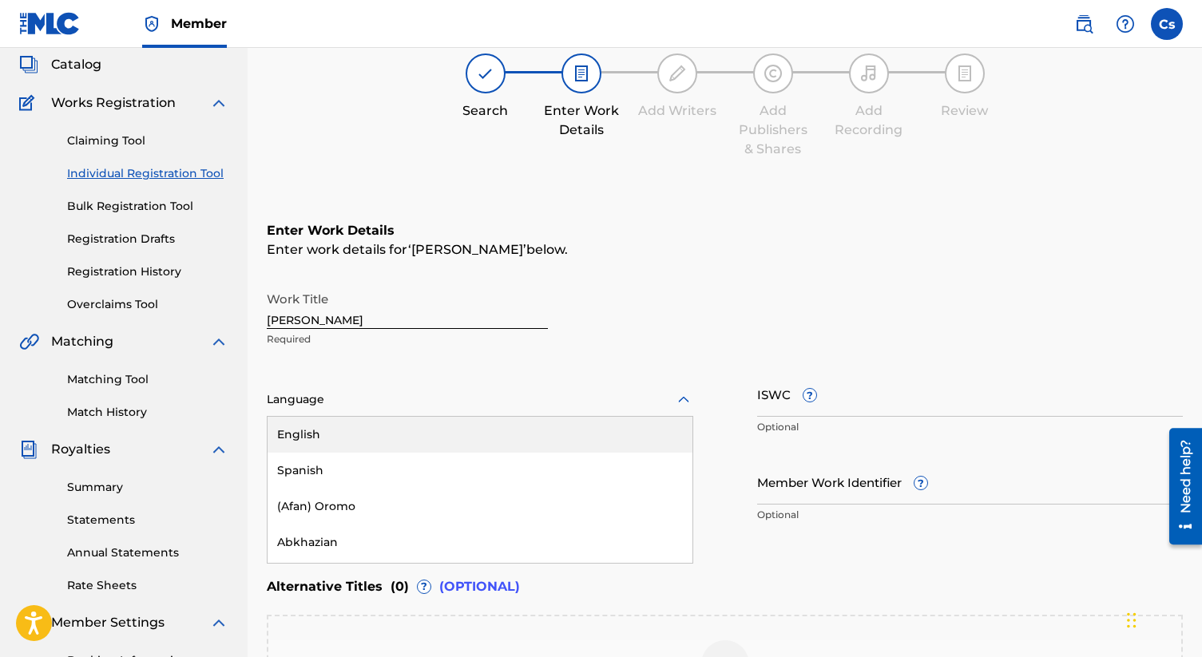
click at [620, 441] on div "English" at bounding box center [479, 435] width 425 height 36
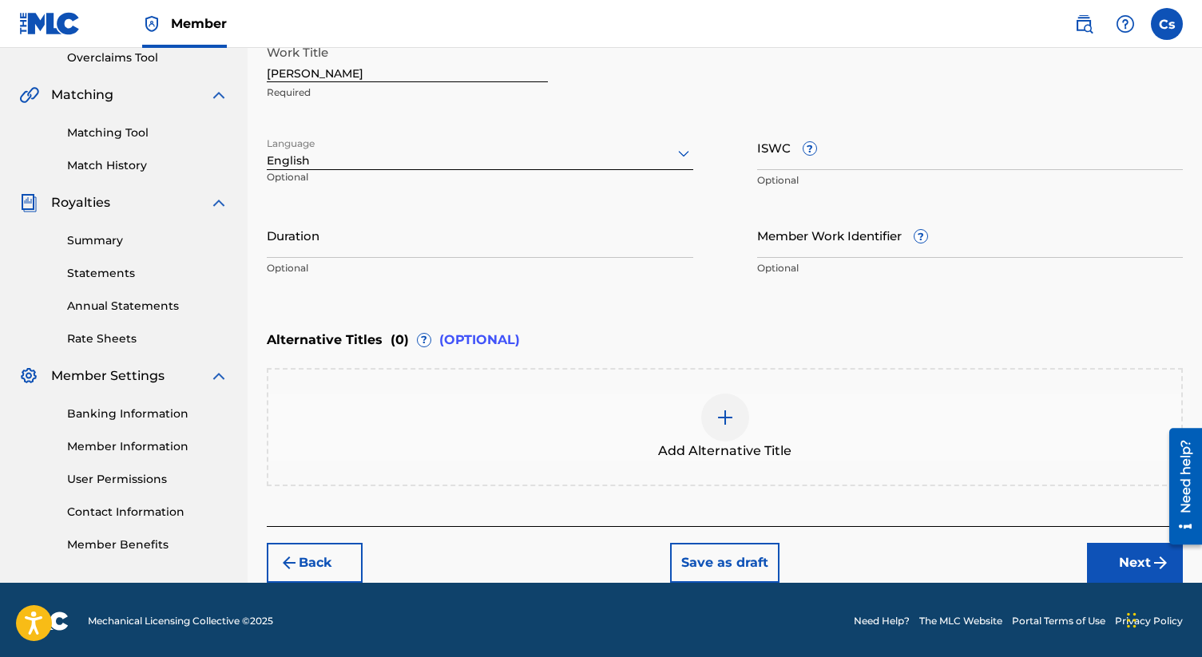
scroll to position [343, 0]
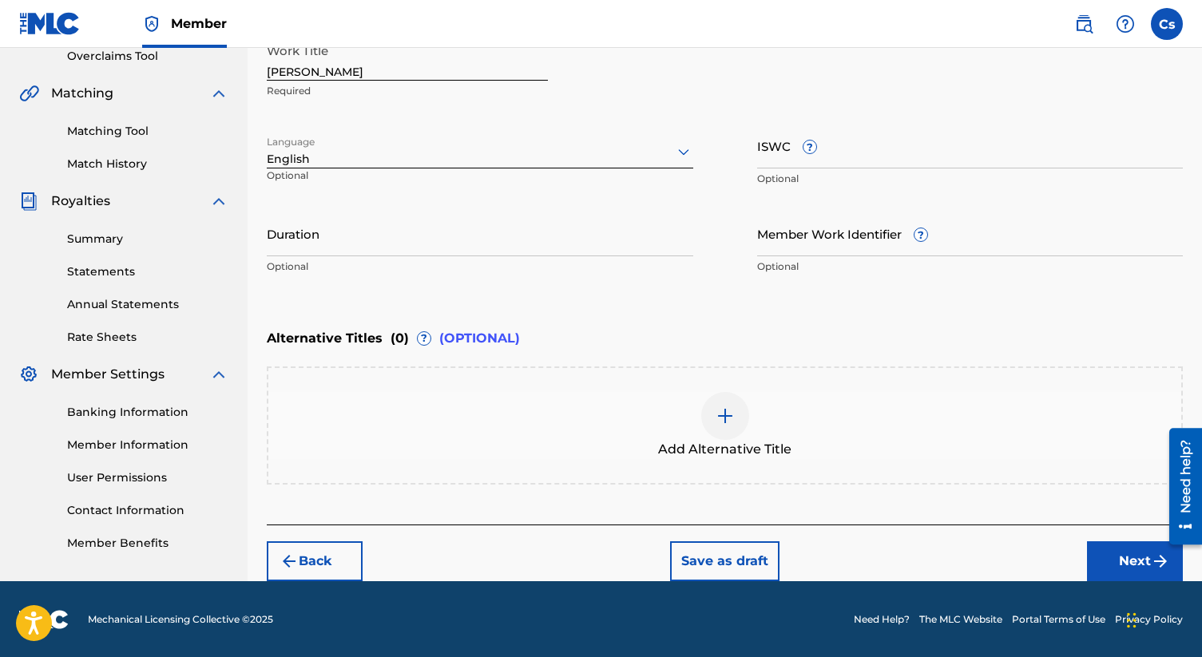
click at [1113, 556] on button "Next" at bounding box center [1135, 561] width 96 height 40
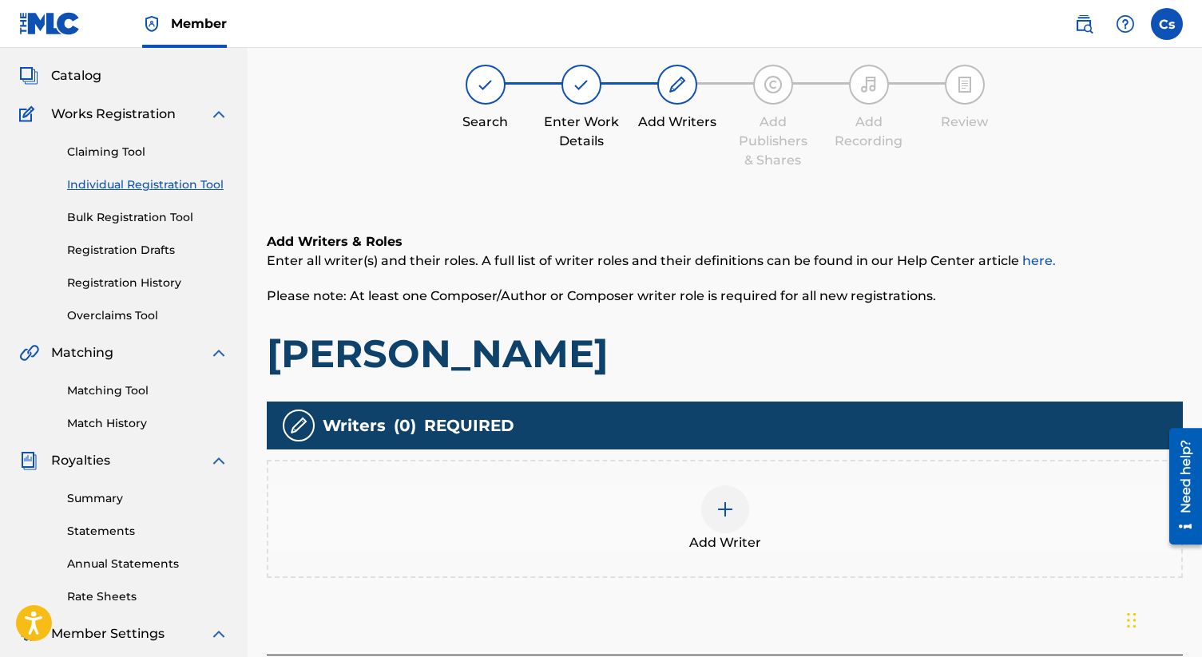
scroll to position [183, 0]
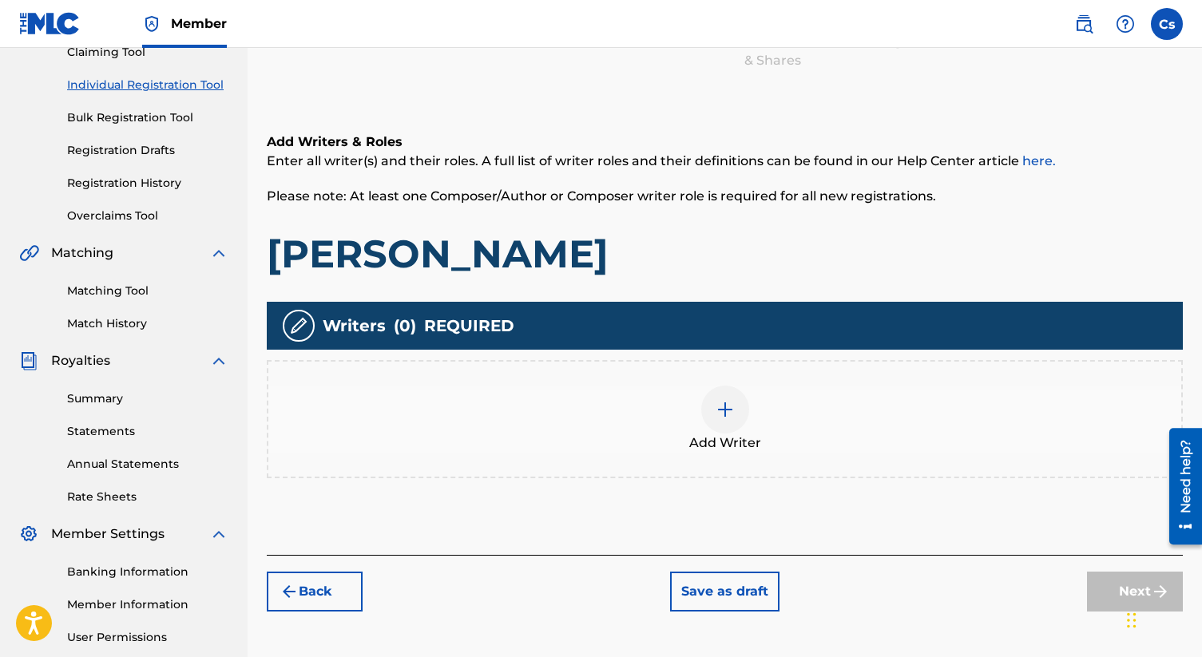
click at [723, 406] on img at bounding box center [724, 409] width 19 height 19
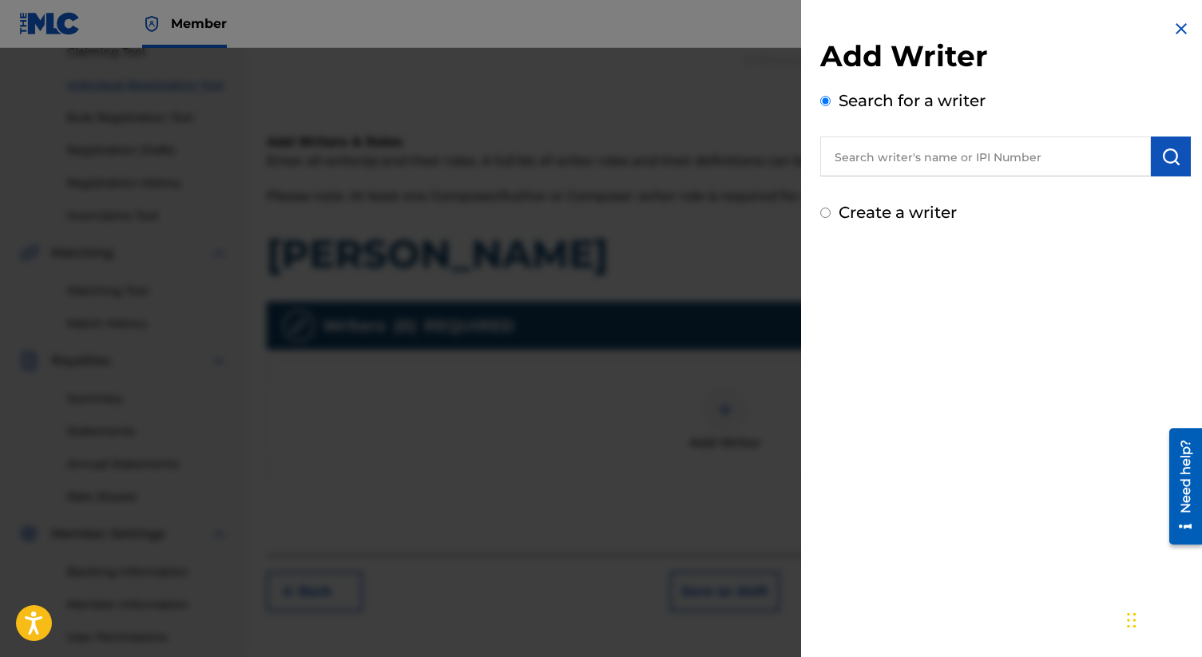
click at [938, 154] on input "text" at bounding box center [985, 157] width 331 height 40
click at [823, 212] on input "Create a writer" at bounding box center [825, 213] width 10 height 10
radio input "false"
radio input "true"
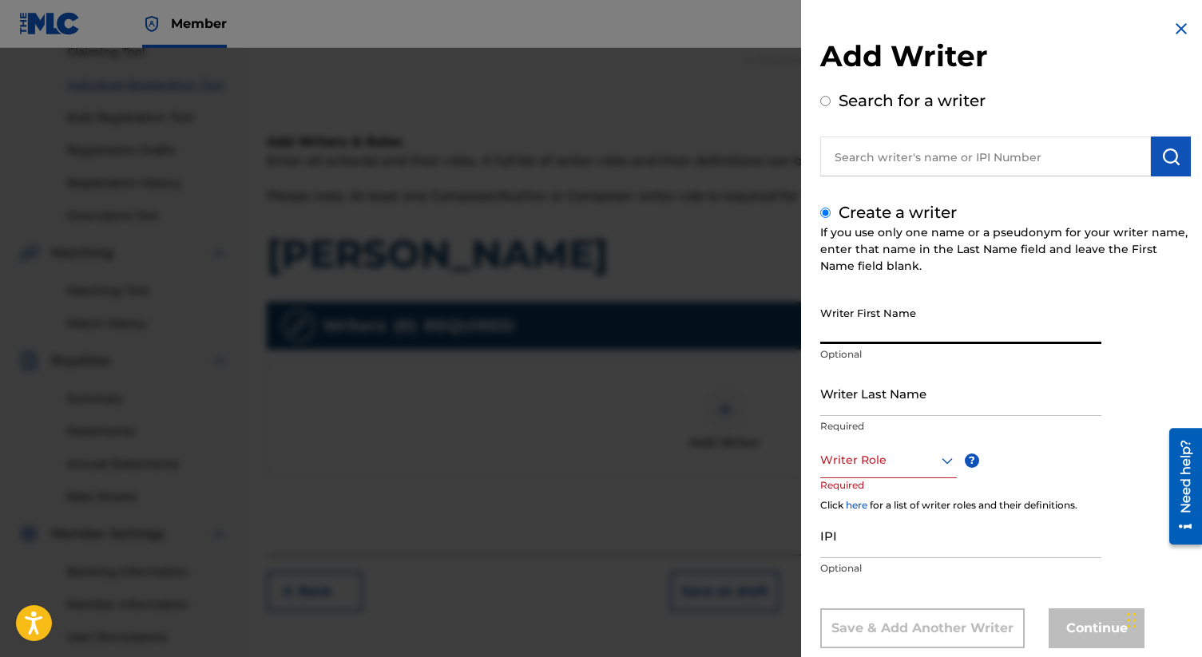
click at [867, 338] on input "Writer First Name" at bounding box center [960, 322] width 281 height 46
type input "[PERSON_NAME]"
type input "smith"
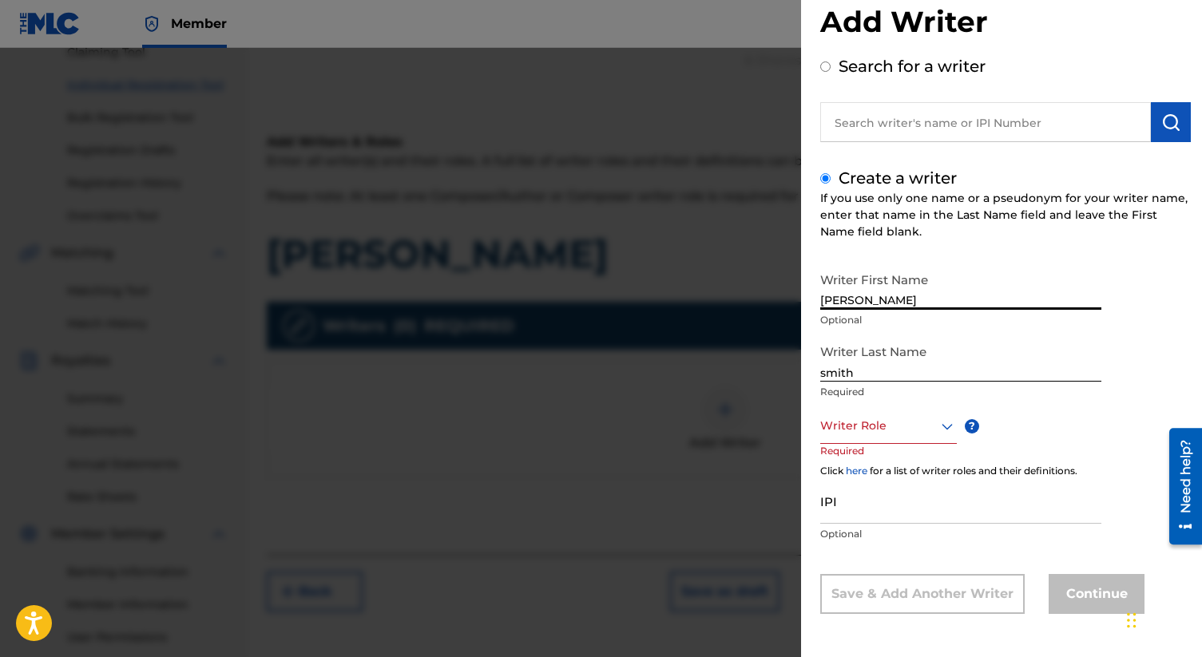
click at [942, 444] on div "Writer Role" at bounding box center [888, 426] width 137 height 36
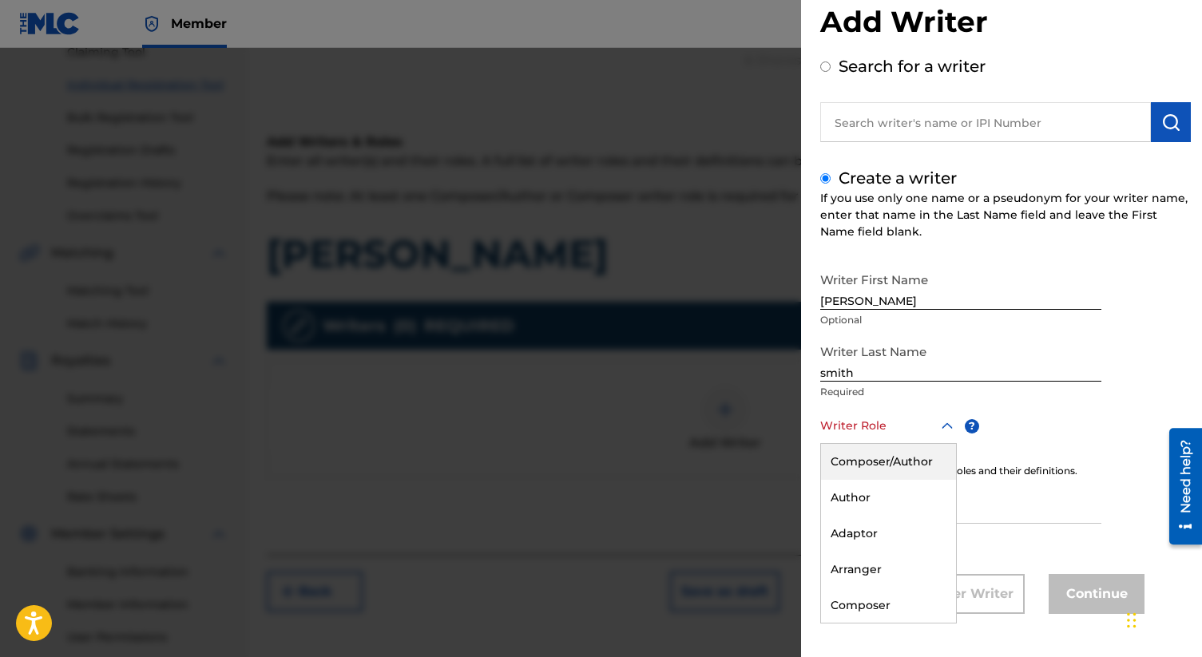
click at [910, 469] on div "Composer/Author" at bounding box center [888, 462] width 135 height 36
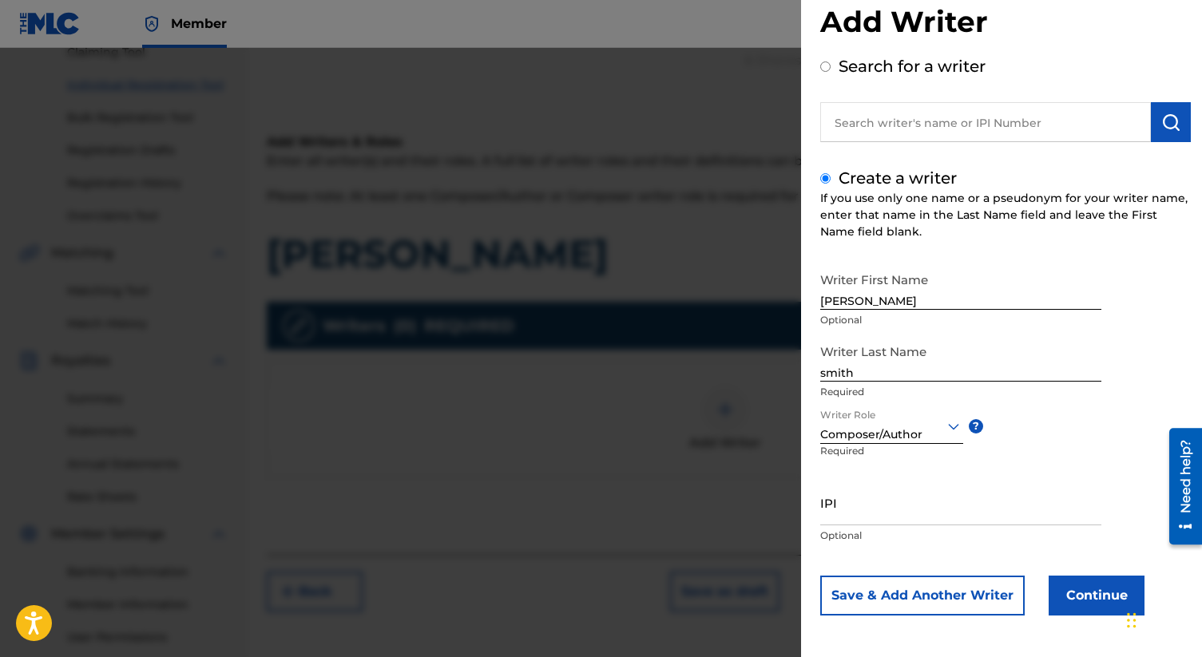
click at [1072, 584] on button "Continue" at bounding box center [1096, 596] width 96 height 40
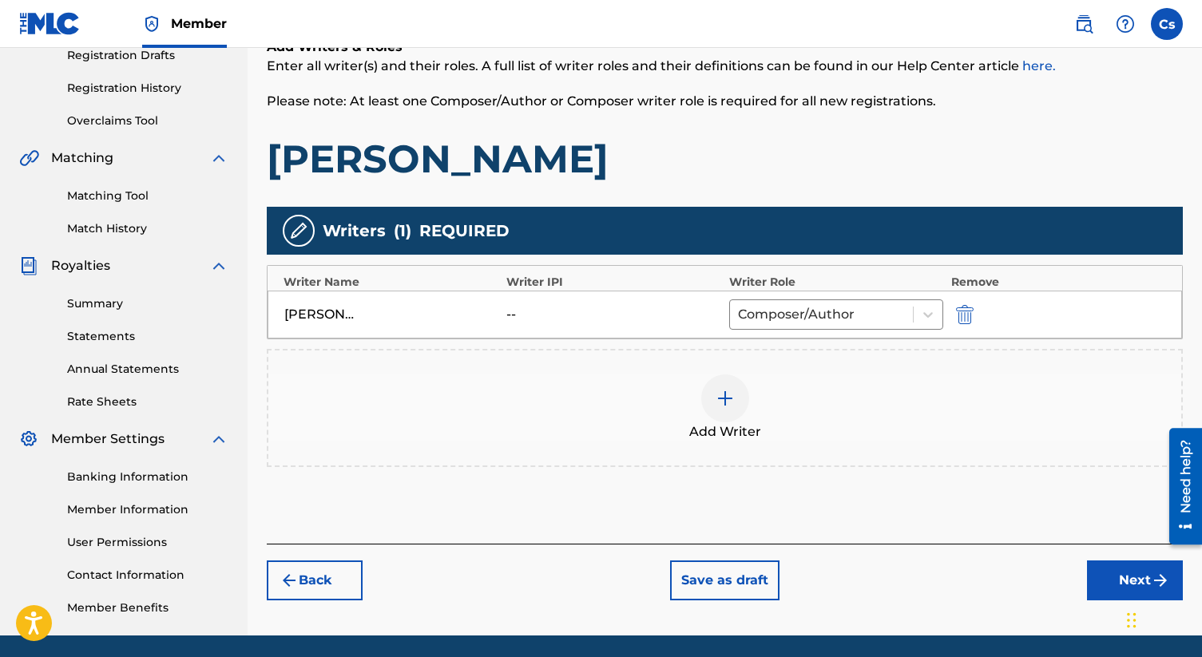
scroll to position [281, 0]
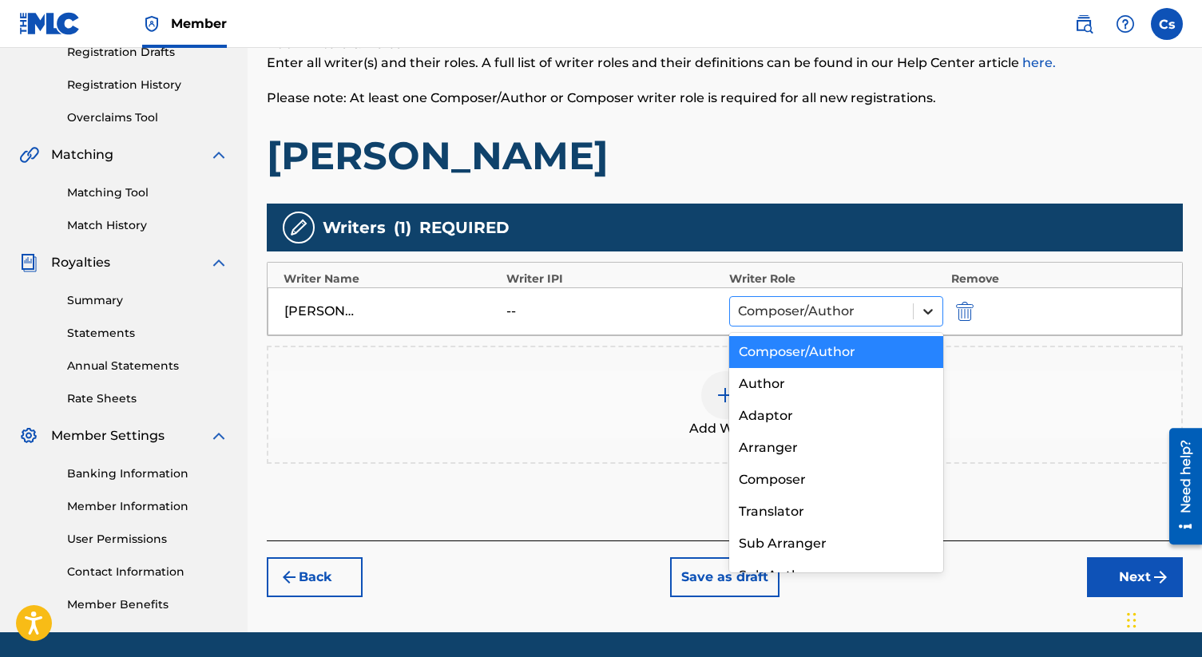
click at [922, 313] on icon at bounding box center [928, 311] width 16 height 16
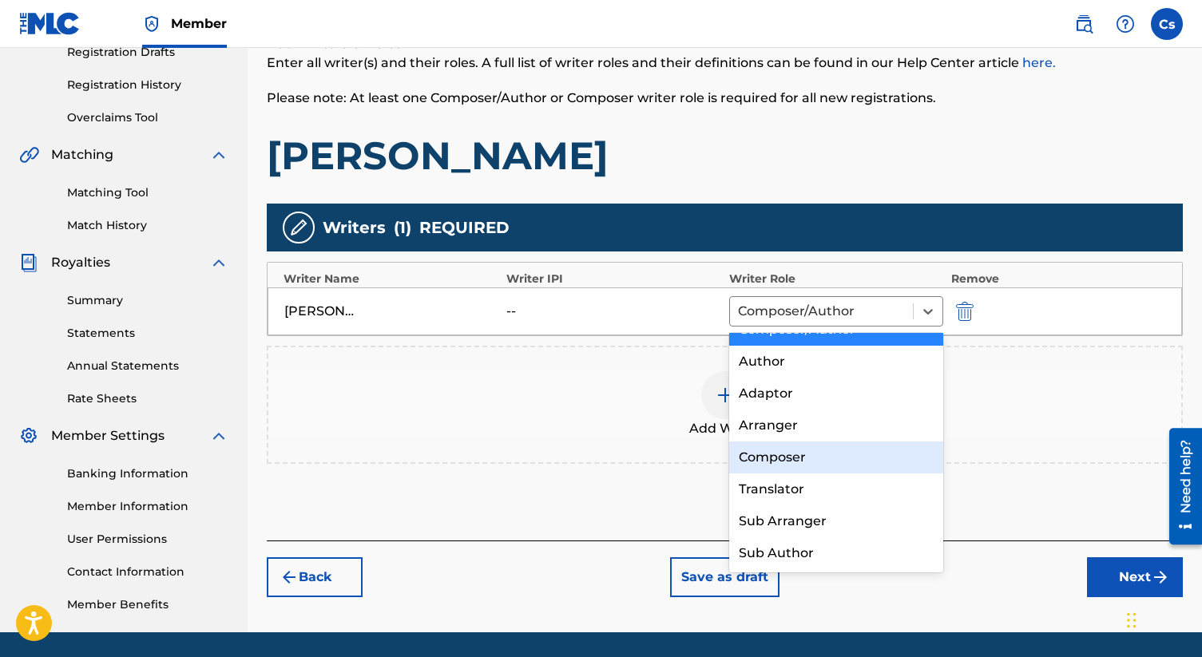
scroll to position [0, 0]
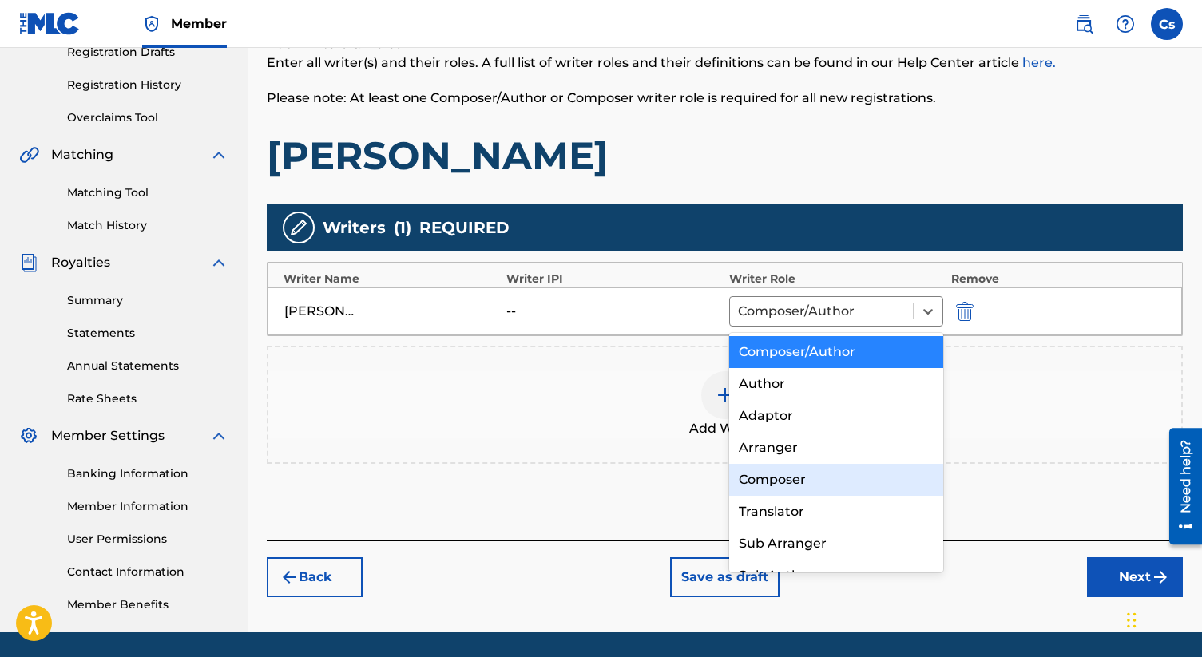
click at [587, 463] on div "Add Writer" at bounding box center [725, 405] width 916 height 118
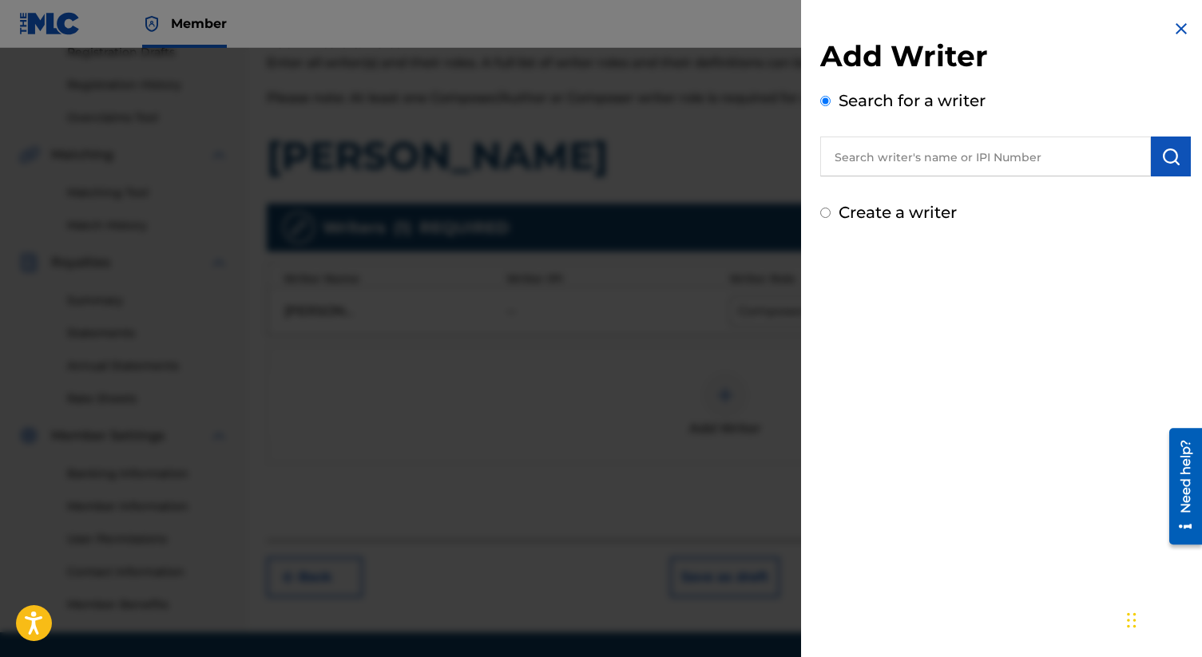
click at [826, 217] on input "Create a writer" at bounding box center [825, 213] width 10 height 10
radio input "false"
radio input "true"
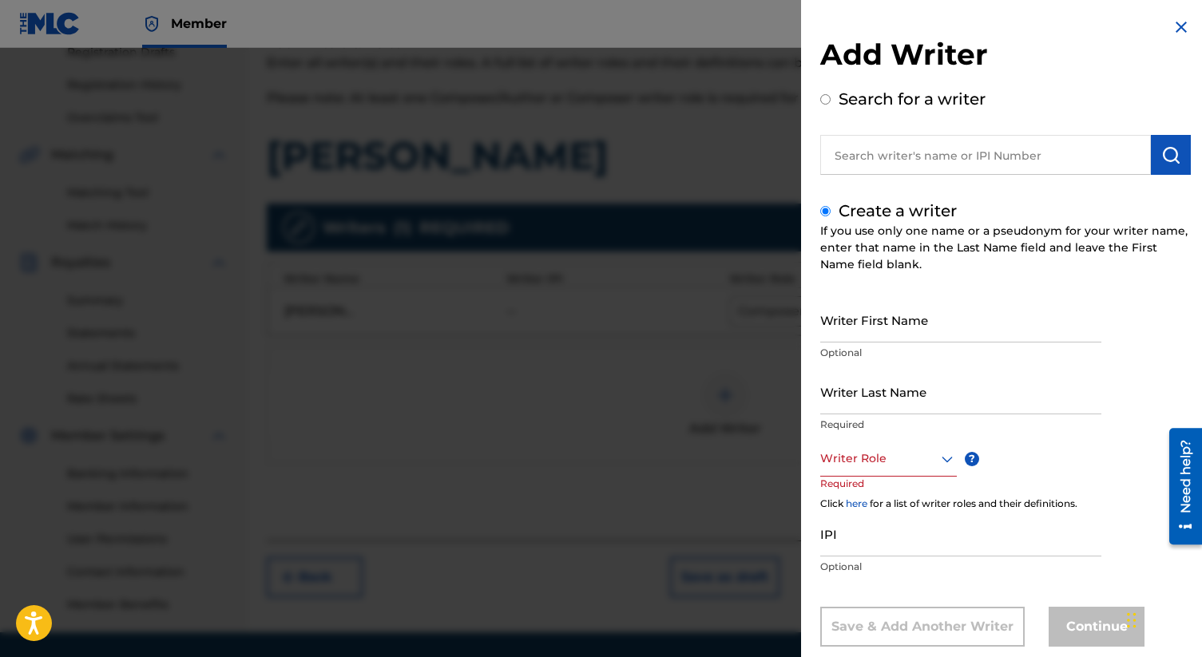
scroll to position [3, 0]
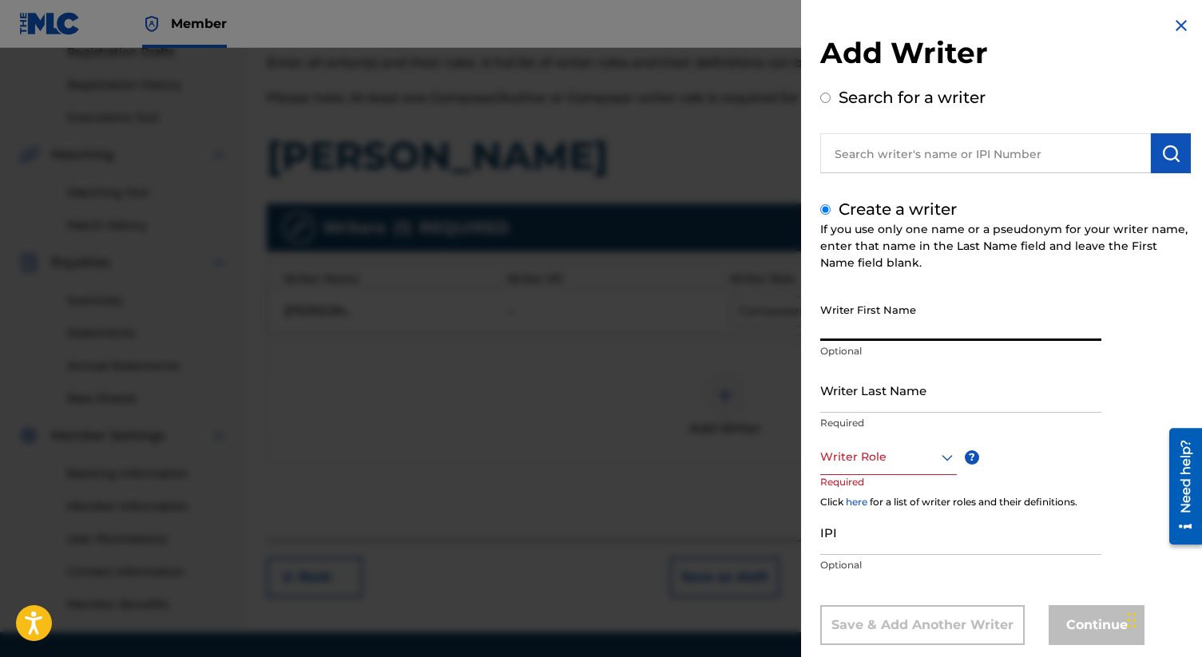
click at [870, 324] on input "Writer First Name" at bounding box center [960, 318] width 281 height 46
type input "[PERSON_NAME]"
type input "smith"
click at [898, 463] on div "Writer Role" at bounding box center [888, 457] width 137 height 36
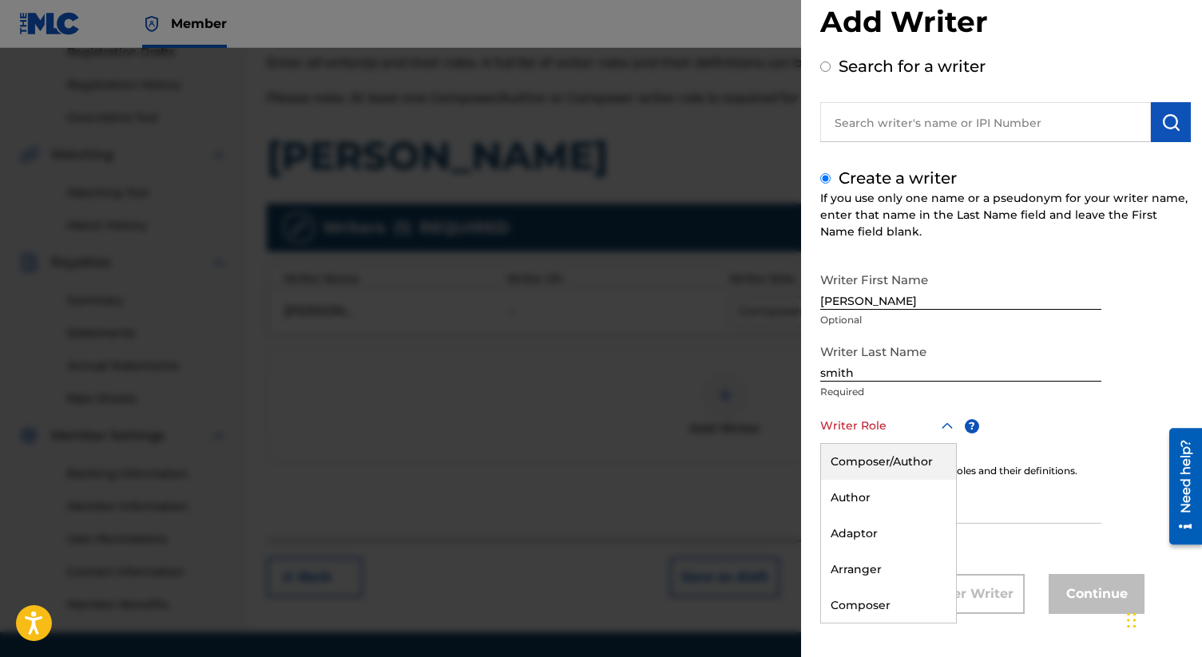
click at [909, 458] on div "Composer/Author" at bounding box center [888, 462] width 135 height 36
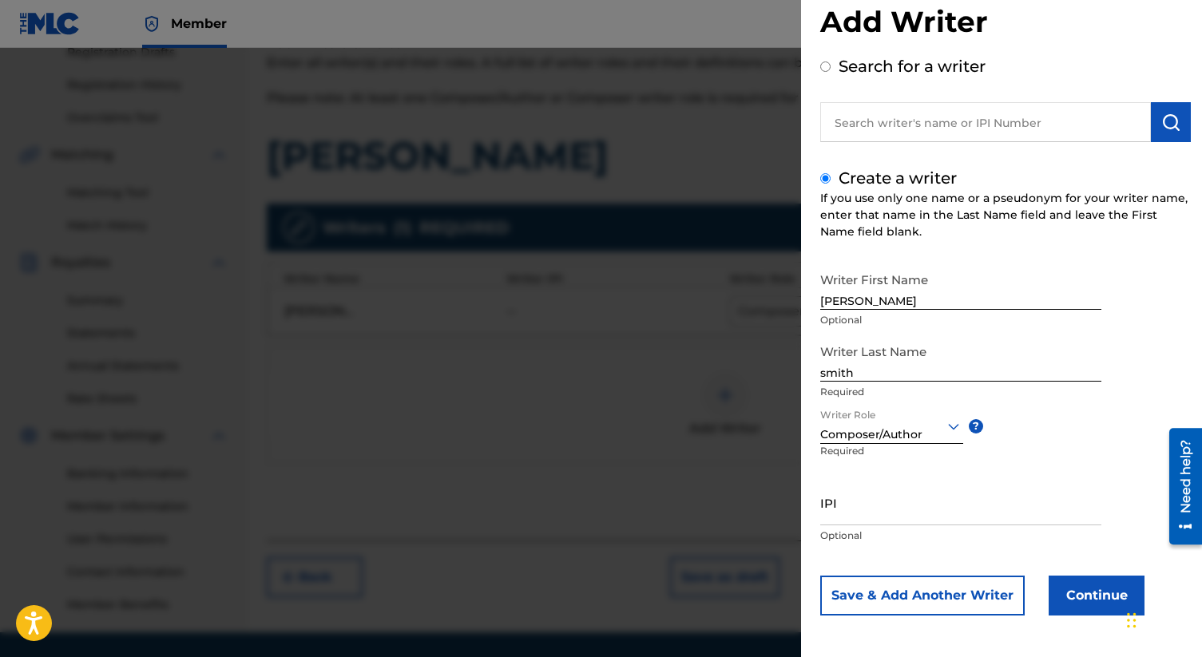
click at [1115, 597] on button "Continue" at bounding box center [1096, 596] width 96 height 40
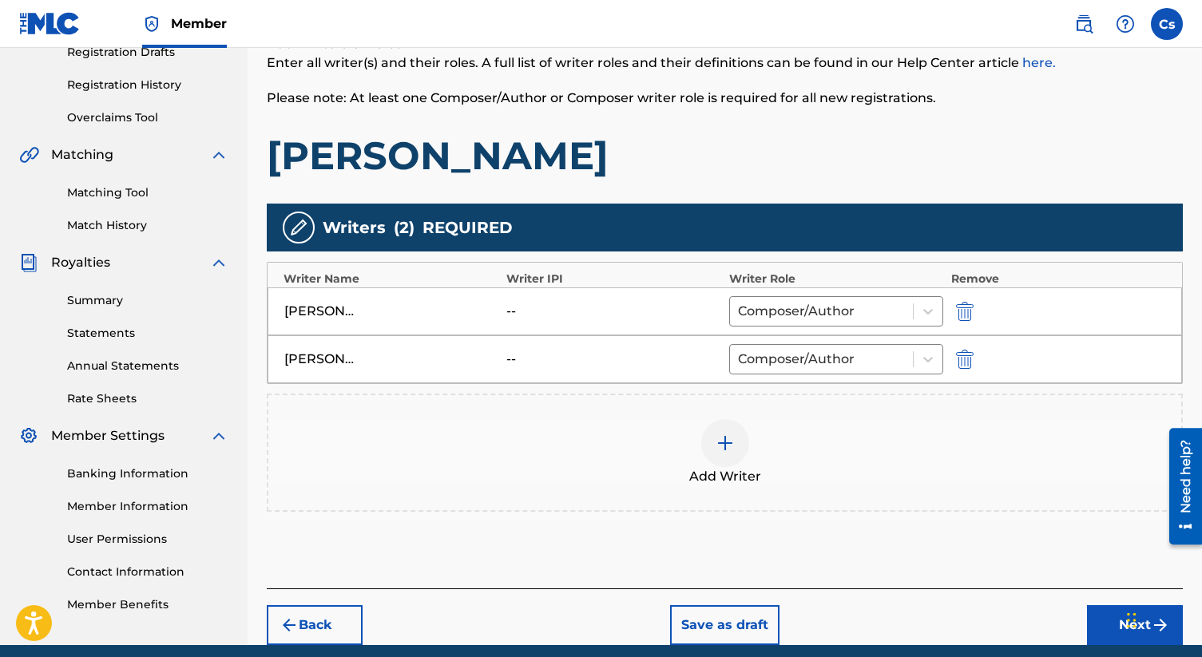
click at [970, 309] on img "submit" at bounding box center [965, 311] width 18 height 19
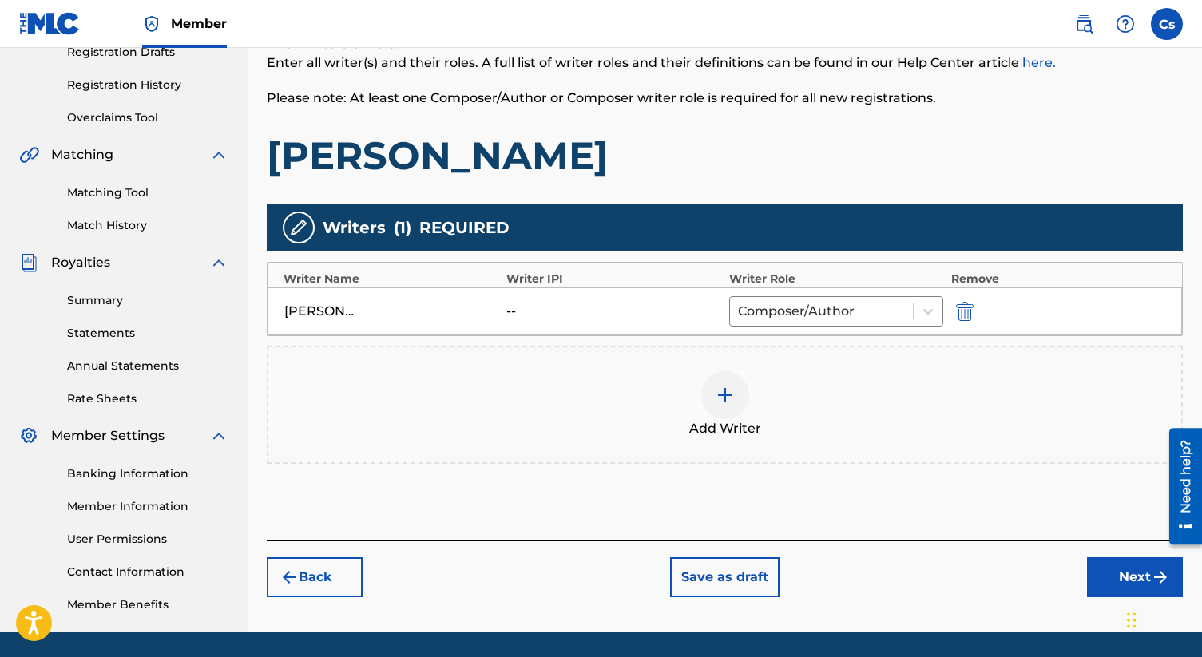
click at [1121, 573] on button "Next" at bounding box center [1135, 577] width 96 height 40
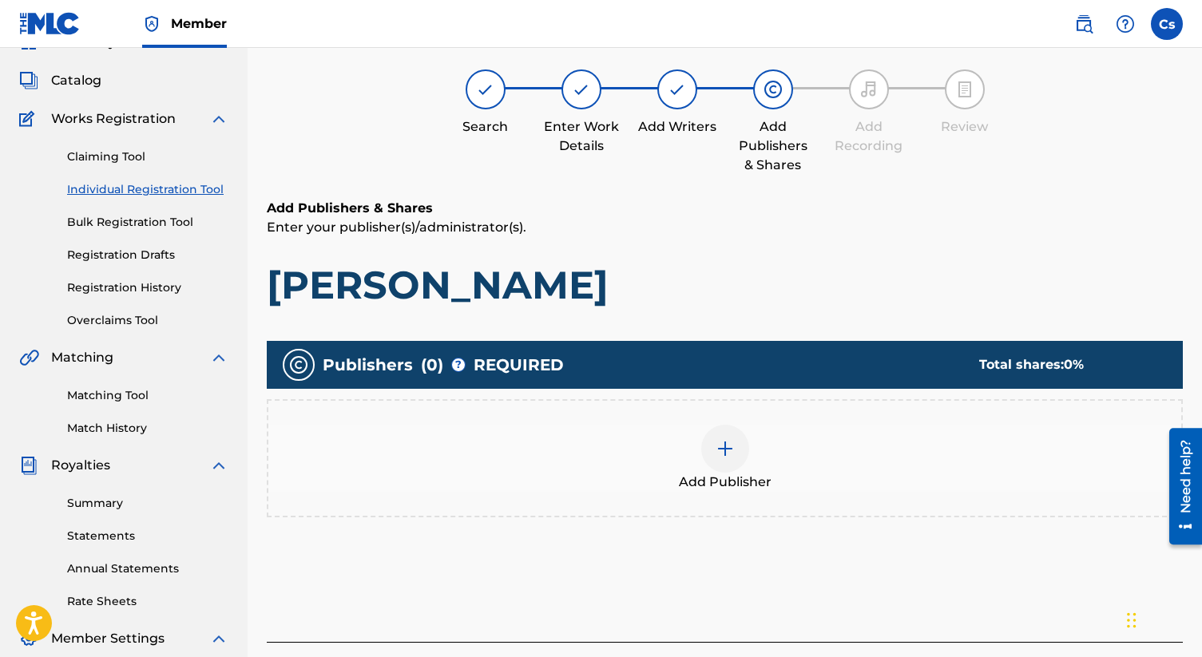
scroll to position [72, 0]
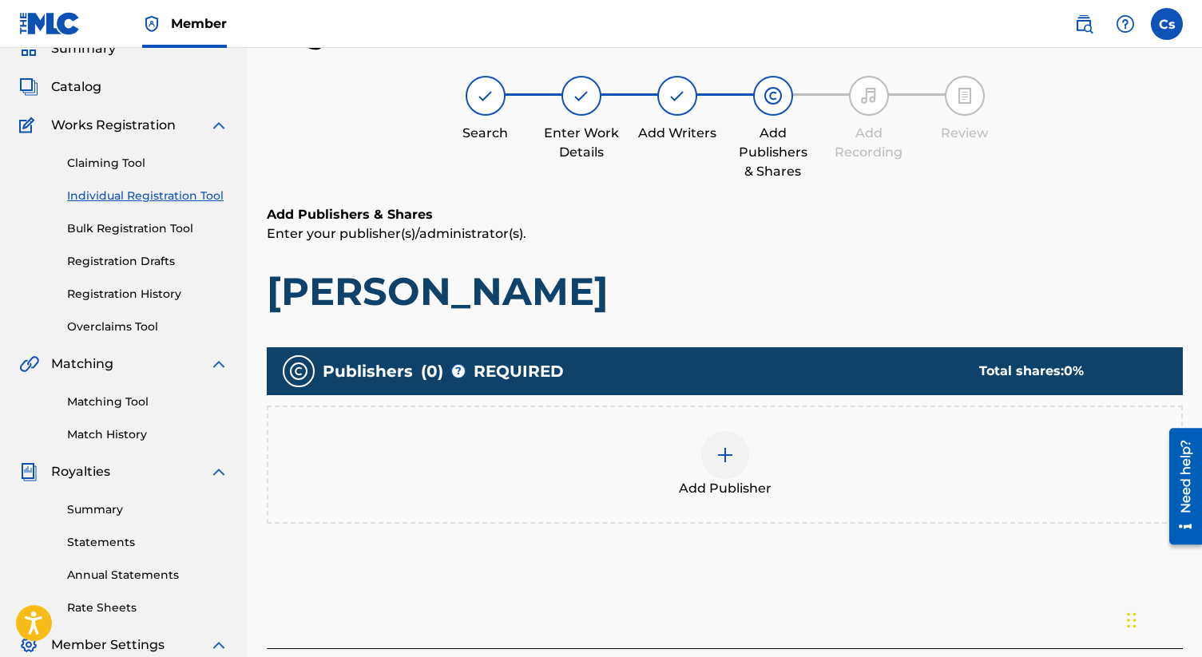
click at [727, 466] on div at bounding box center [725, 455] width 48 height 48
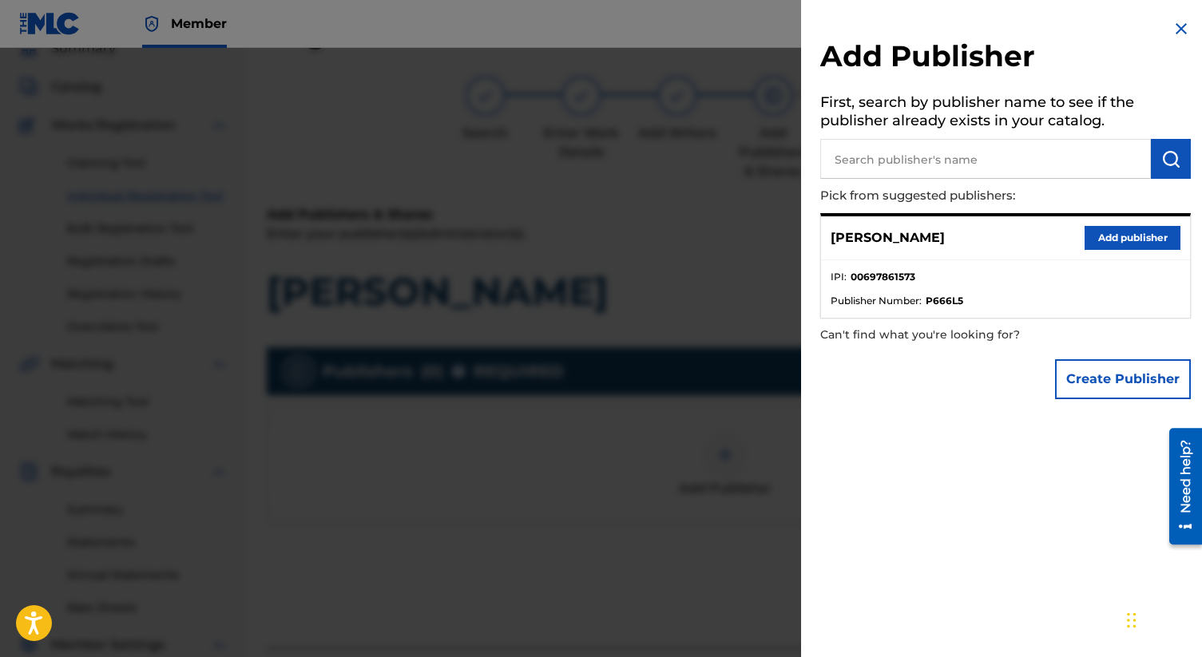
click at [1114, 243] on button "Add publisher" at bounding box center [1132, 238] width 96 height 24
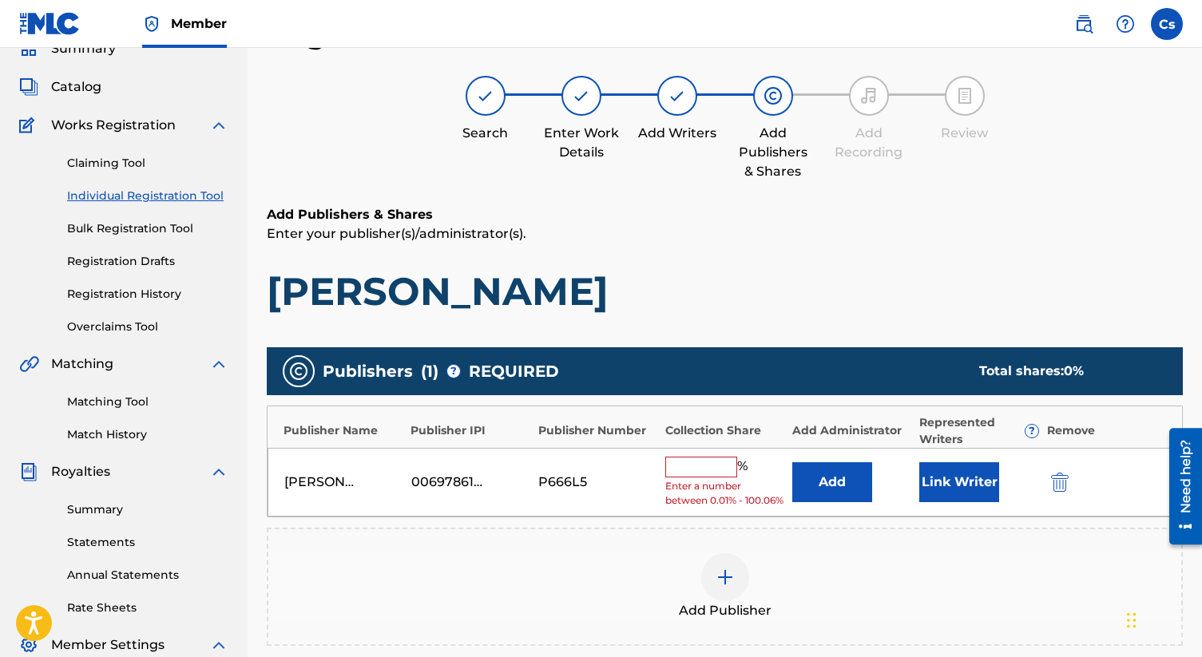
click at [690, 472] on input "text" at bounding box center [701, 467] width 72 height 21
type input "100"
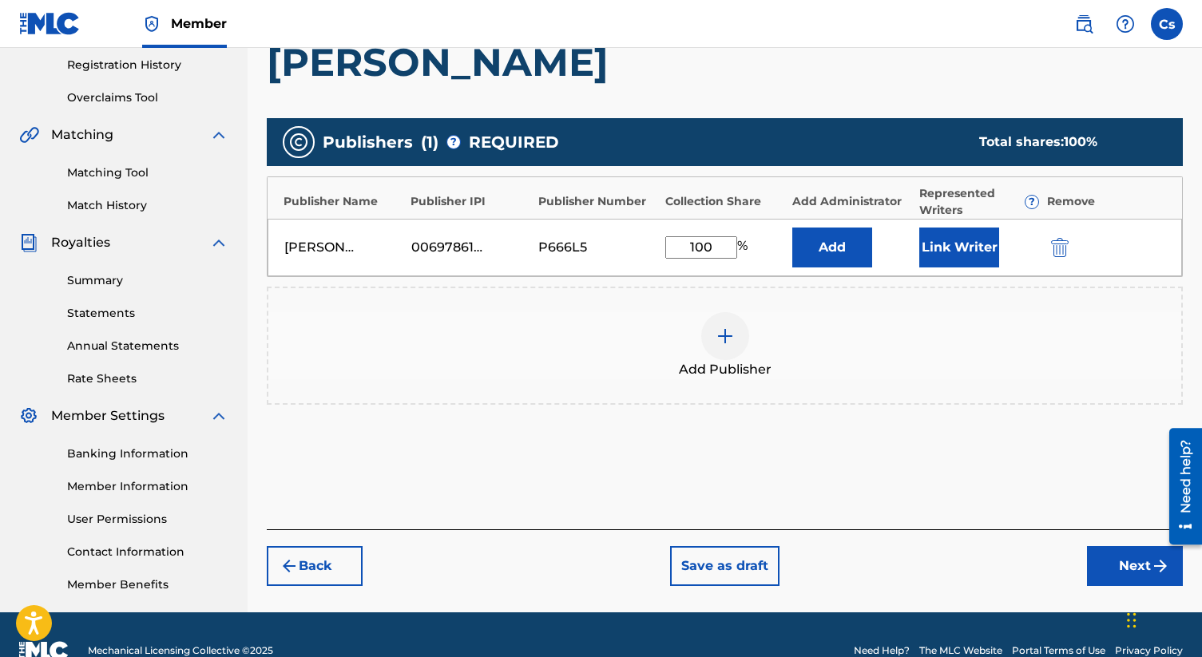
click at [1114, 560] on button "Next" at bounding box center [1135, 566] width 96 height 40
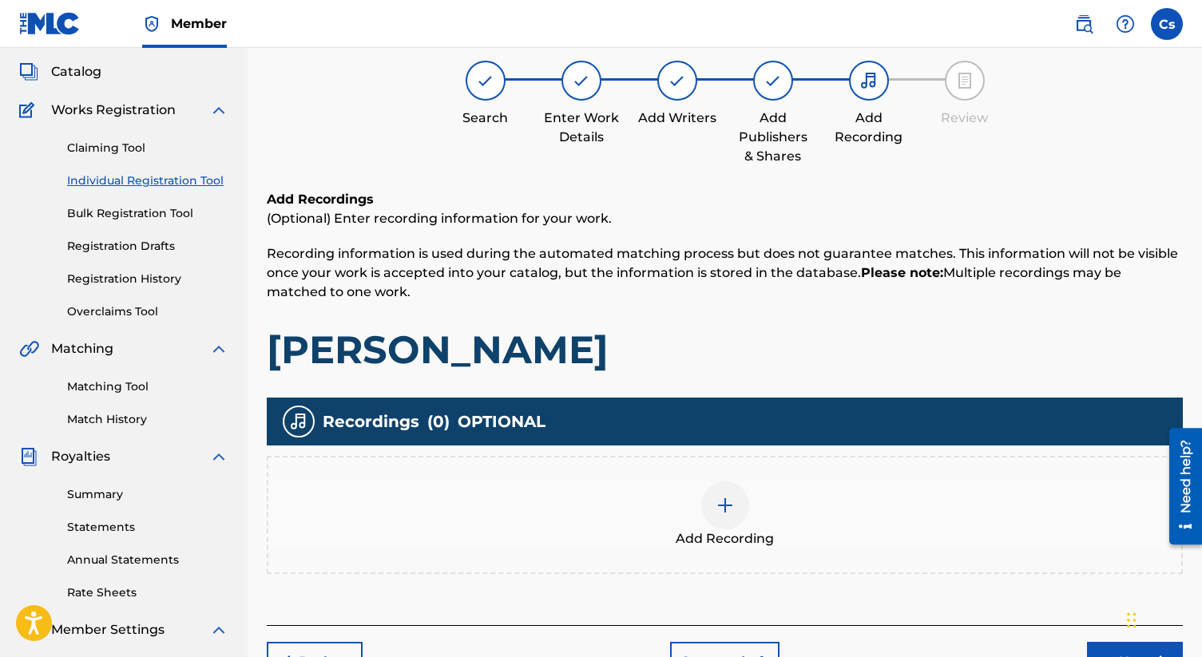
scroll to position [333, 0]
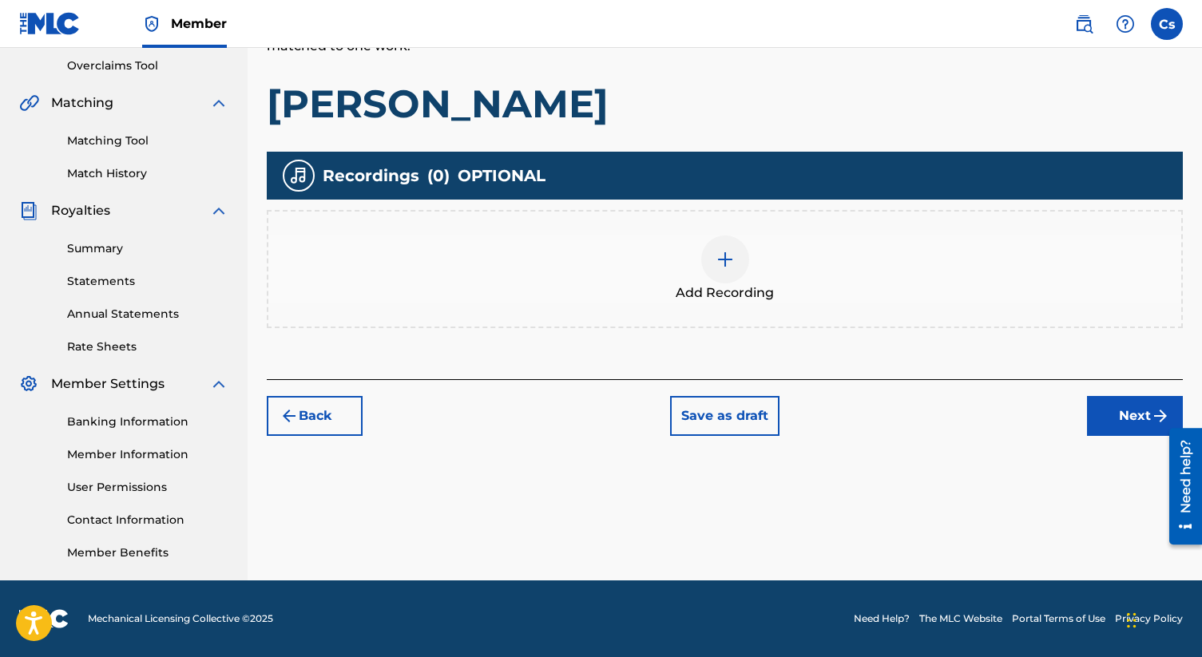
click at [1111, 410] on button "Next" at bounding box center [1135, 416] width 96 height 40
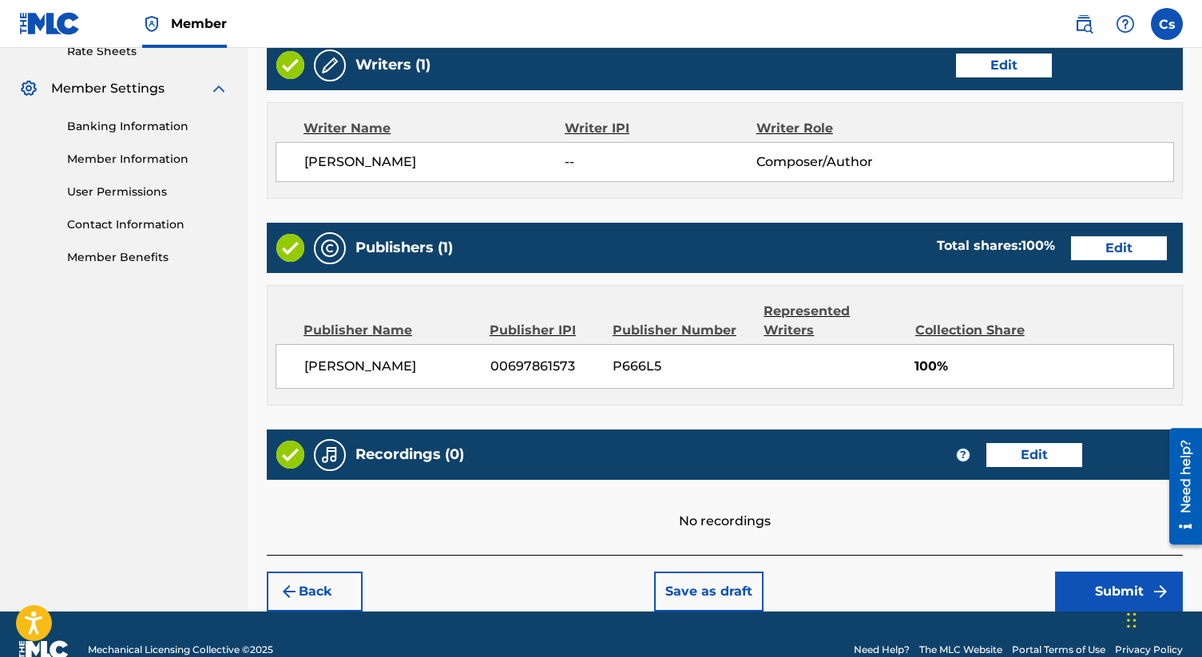
scroll to position [640, 0]
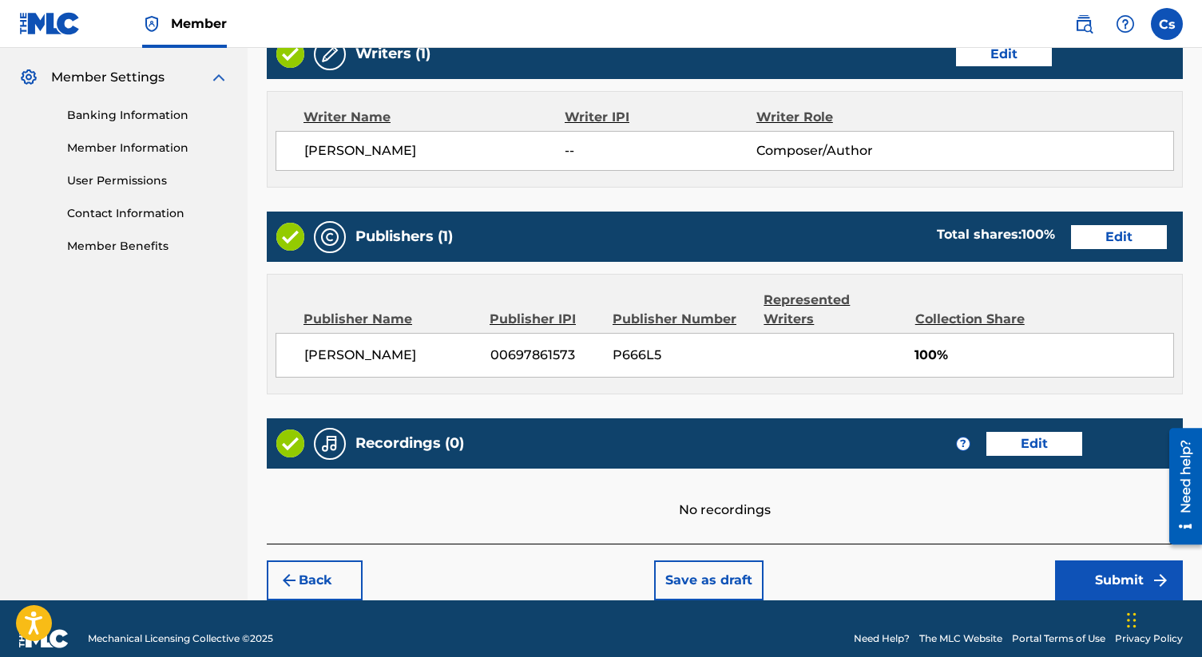
click at [1092, 562] on button "Submit" at bounding box center [1119, 581] width 128 height 40
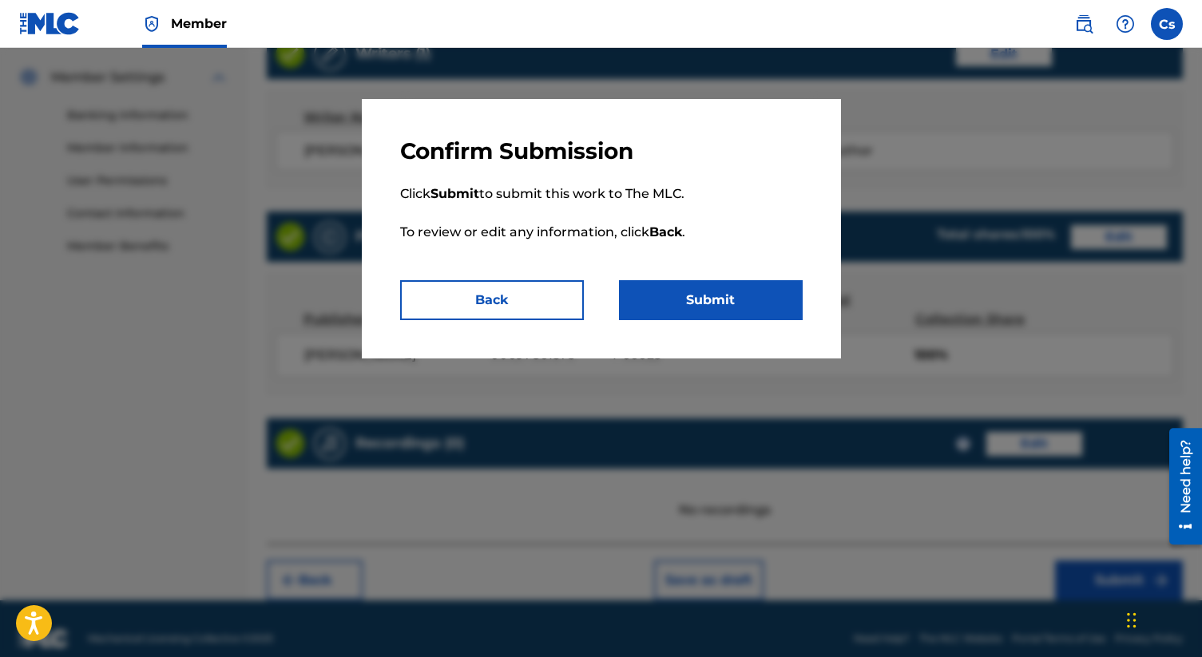
click at [703, 292] on button "Submit" at bounding box center [711, 300] width 184 height 40
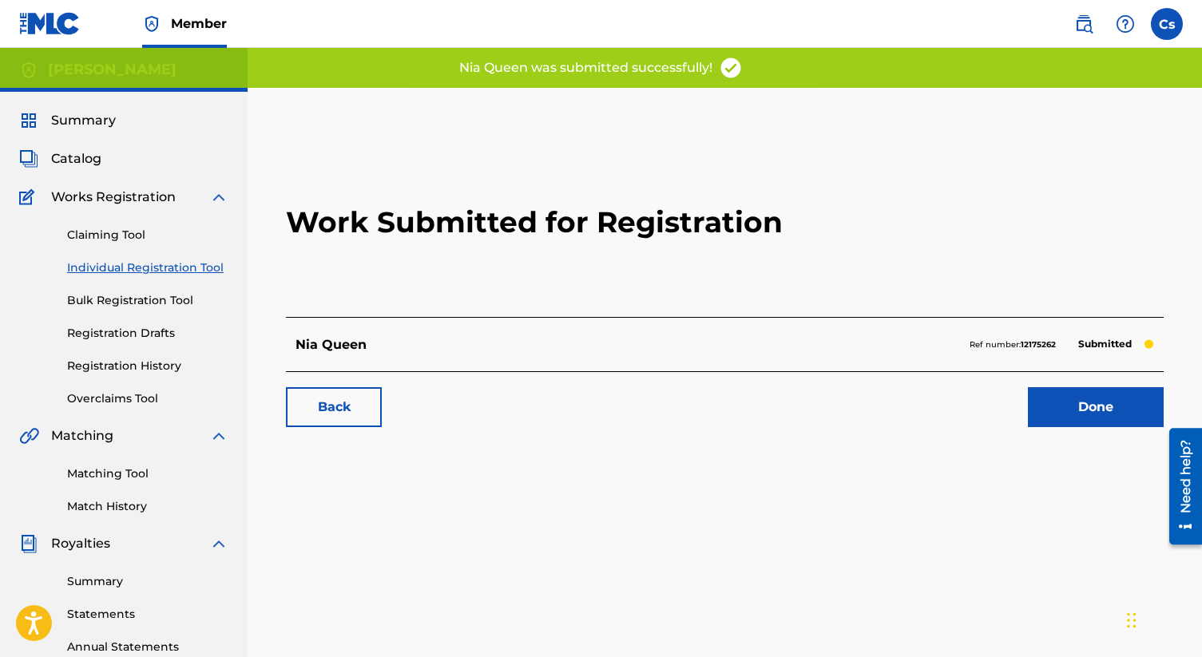
click at [83, 159] on span "Catalog" at bounding box center [76, 158] width 50 height 19
